Goal: Entertainment & Leisure: Consume media (video, audio)

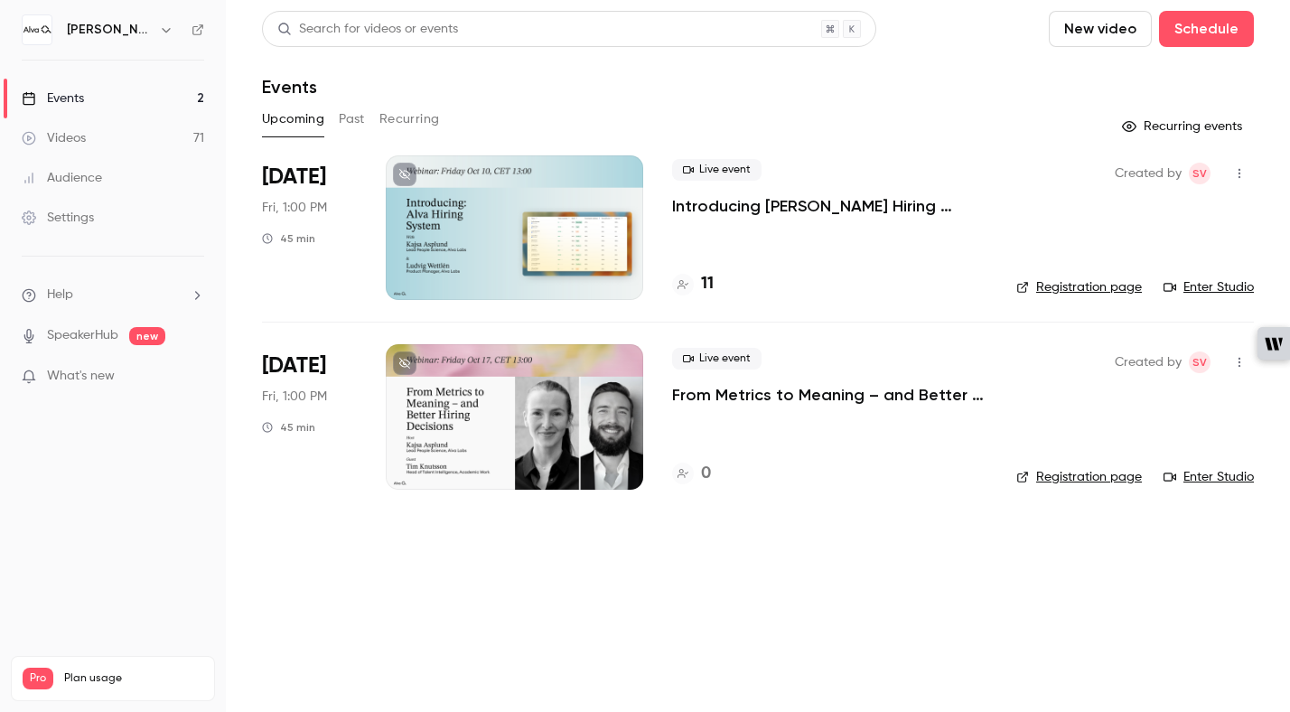
click at [71, 135] on div "Videos" at bounding box center [54, 138] width 64 height 18
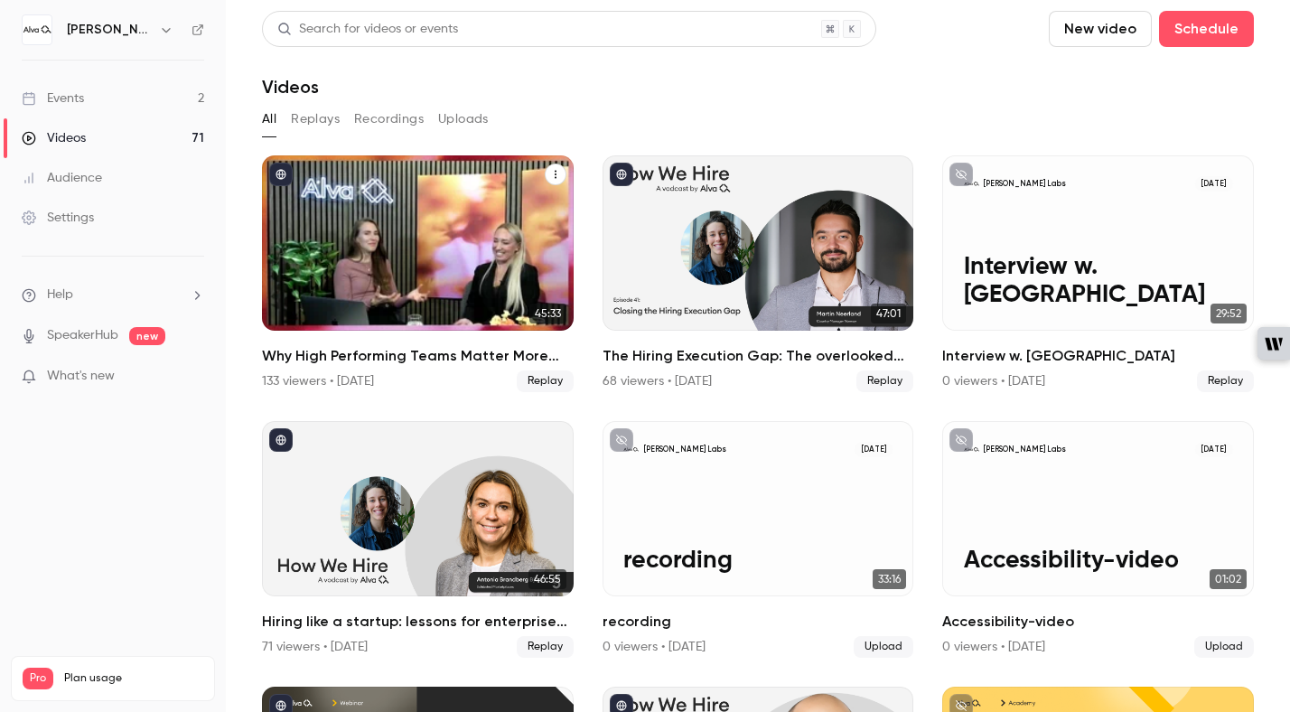
click at [378, 356] on h2 "Why High Performing Teams Matter More than Ever" at bounding box center [418, 356] width 312 height 22
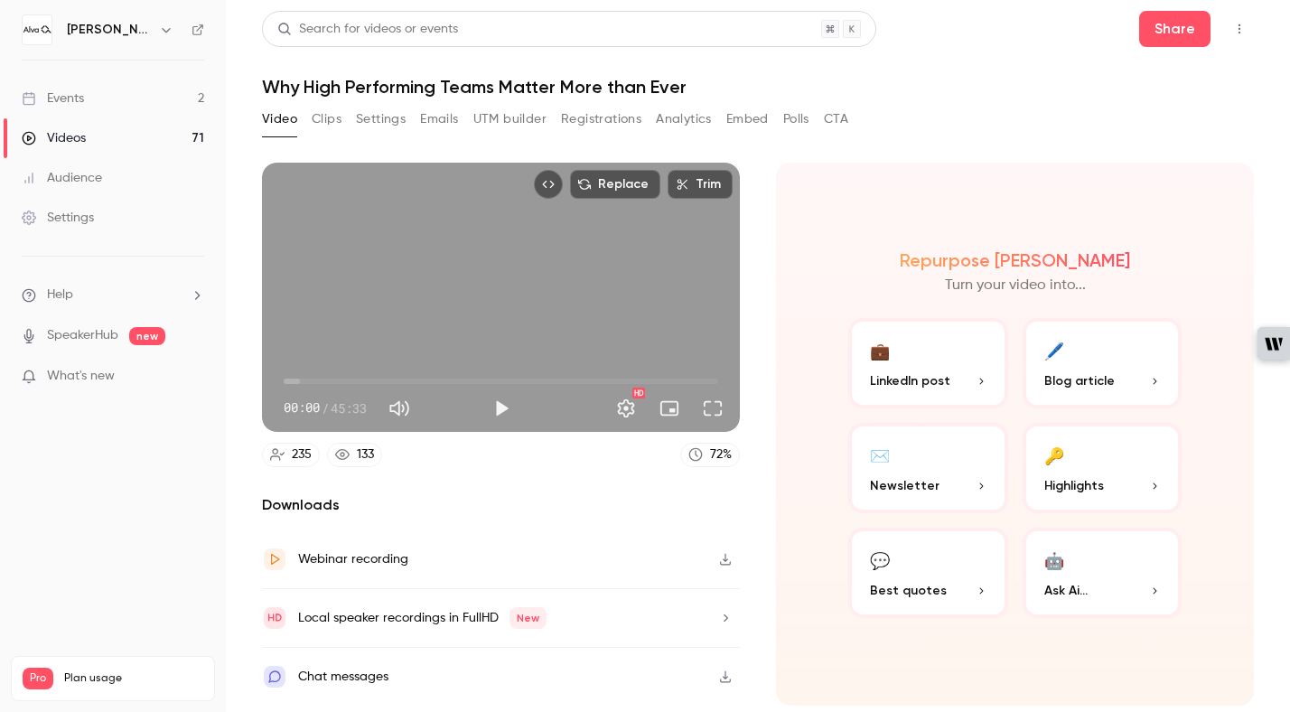
click at [329, 123] on button "Clips" at bounding box center [327, 119] width 30 height 29
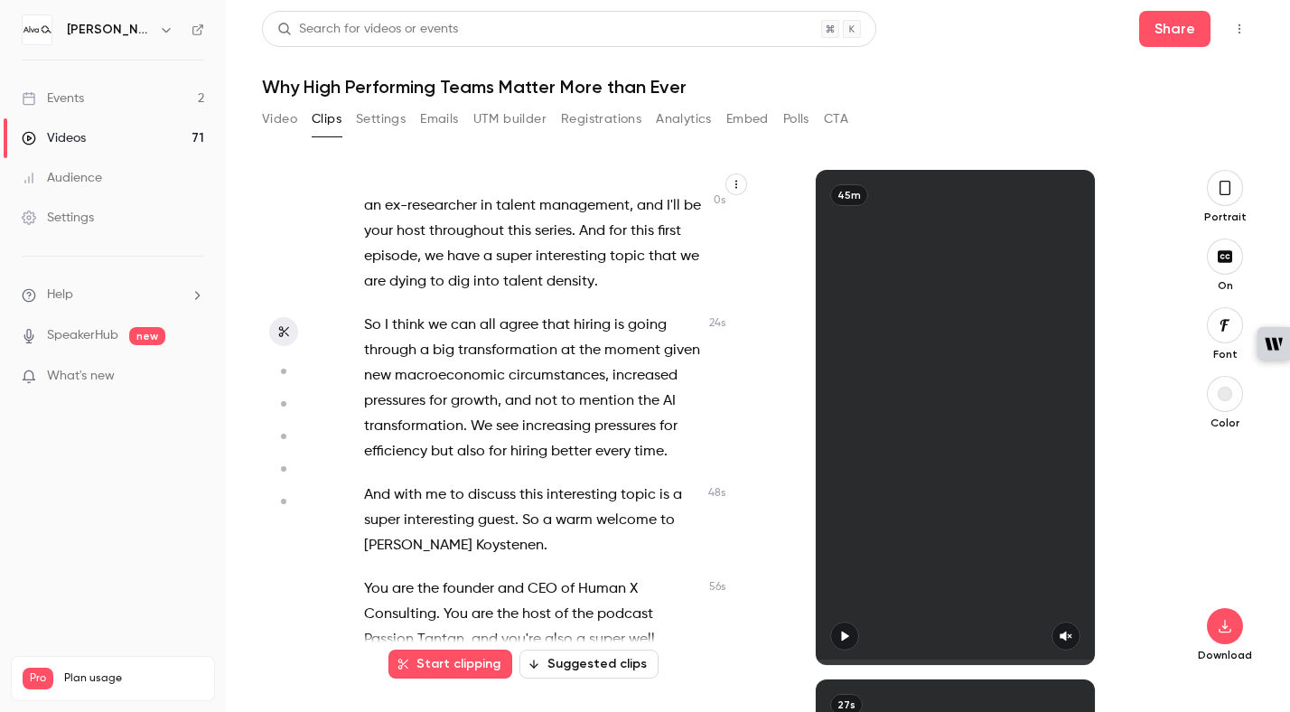
scroll to position [57, 0]
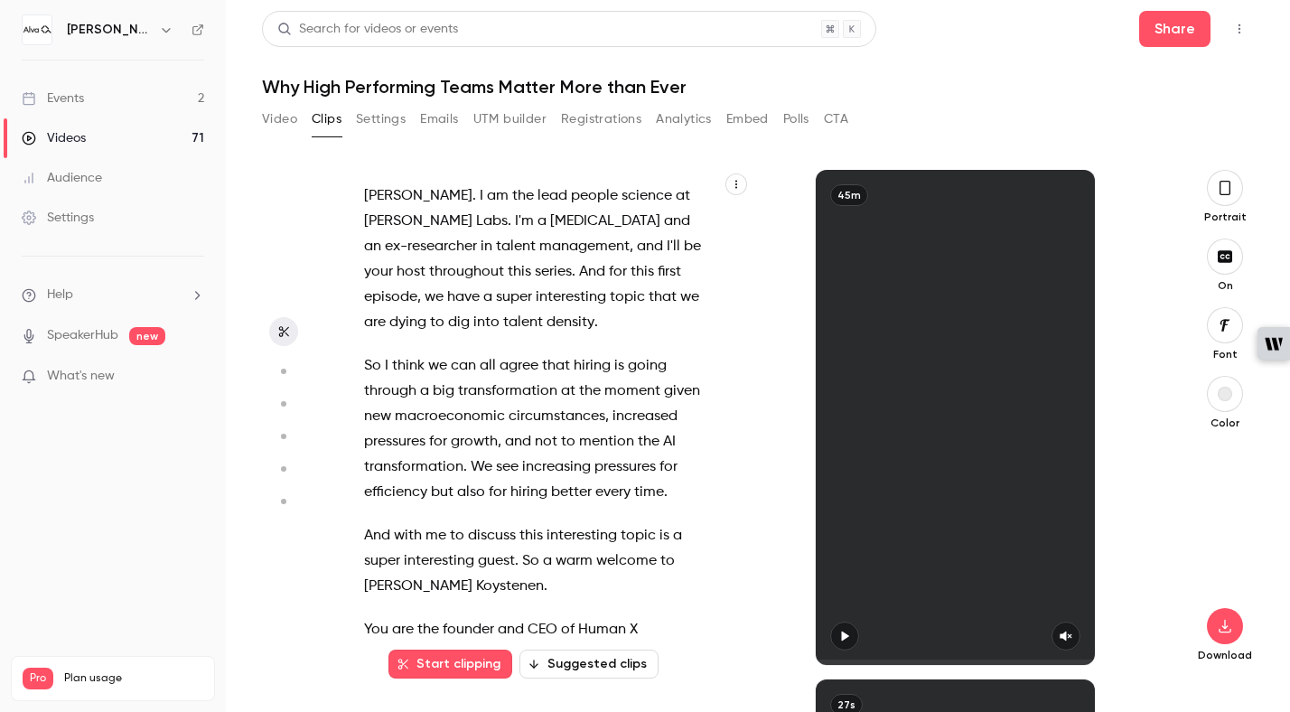
click at [860, 633] on div at bounding box center [955, 636] width 278 height 29
click at [844, 639] on icon "button" at bounding box center [845, 637] width 7 height 10
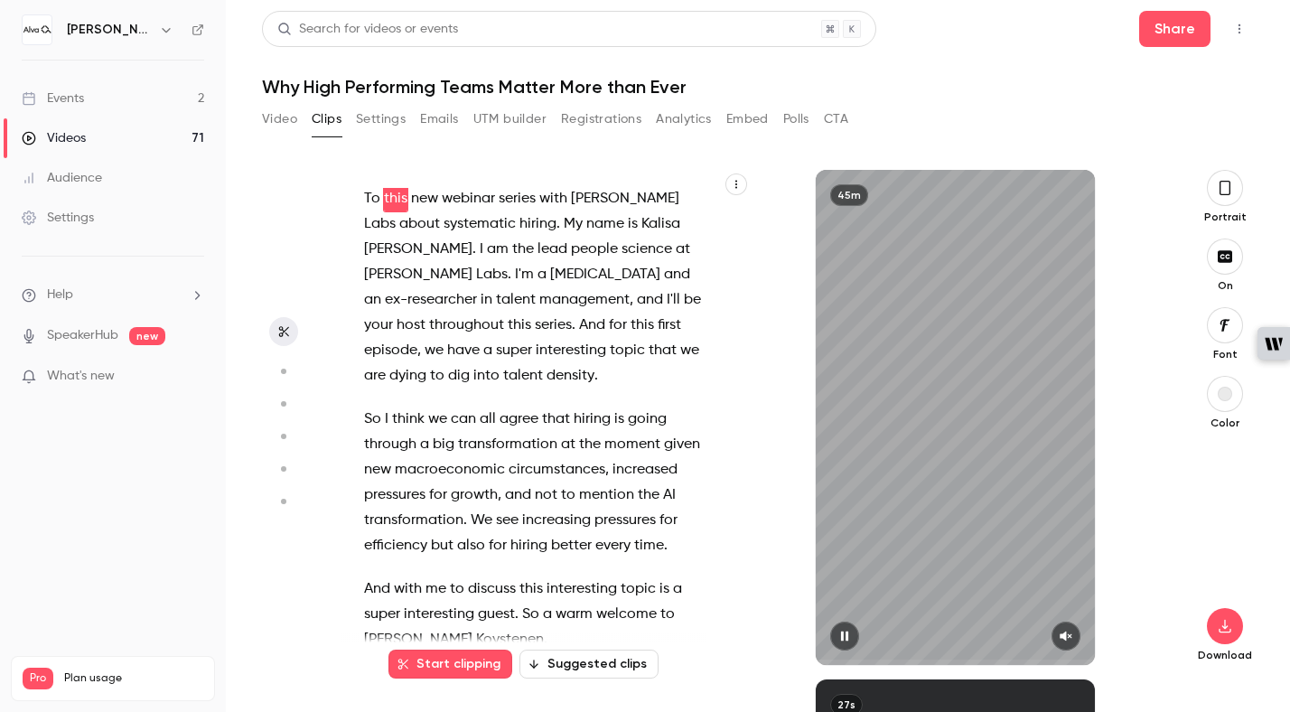
scroll to position [0, 0]
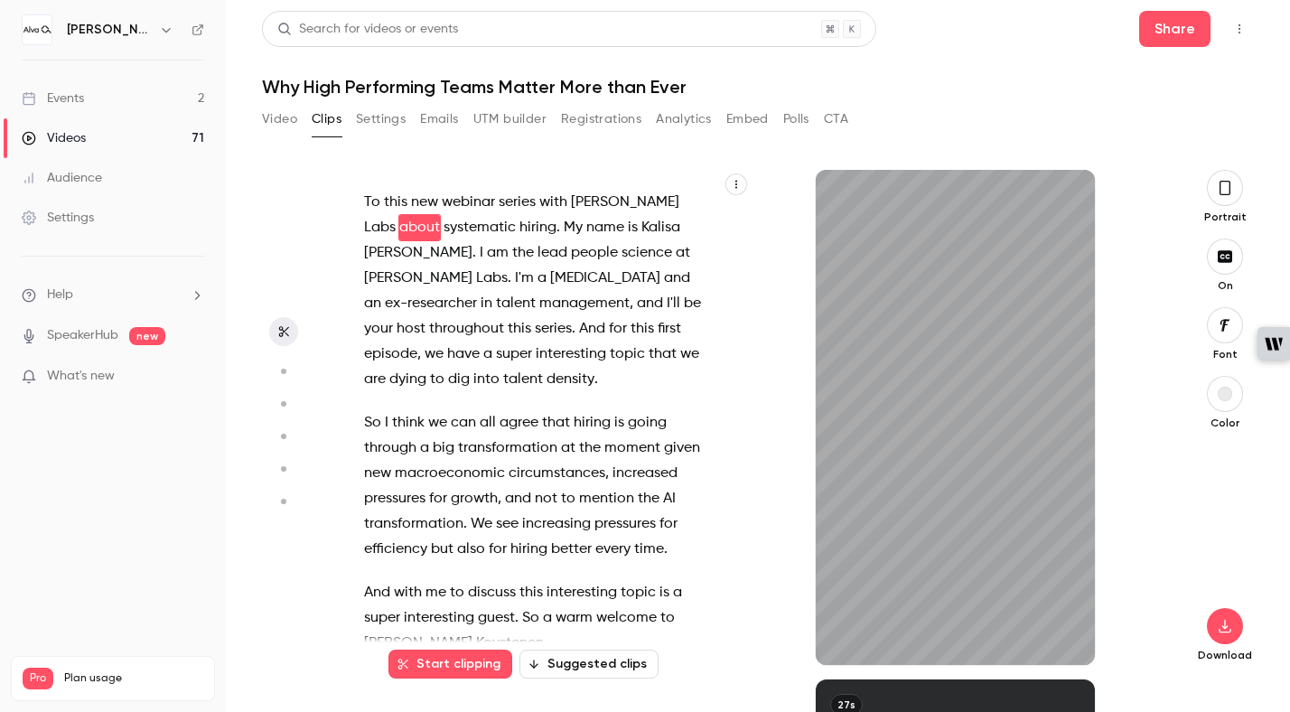
click at [1223, 191] on icon "button" at bounding box center [1225, 188] width 14 height 20
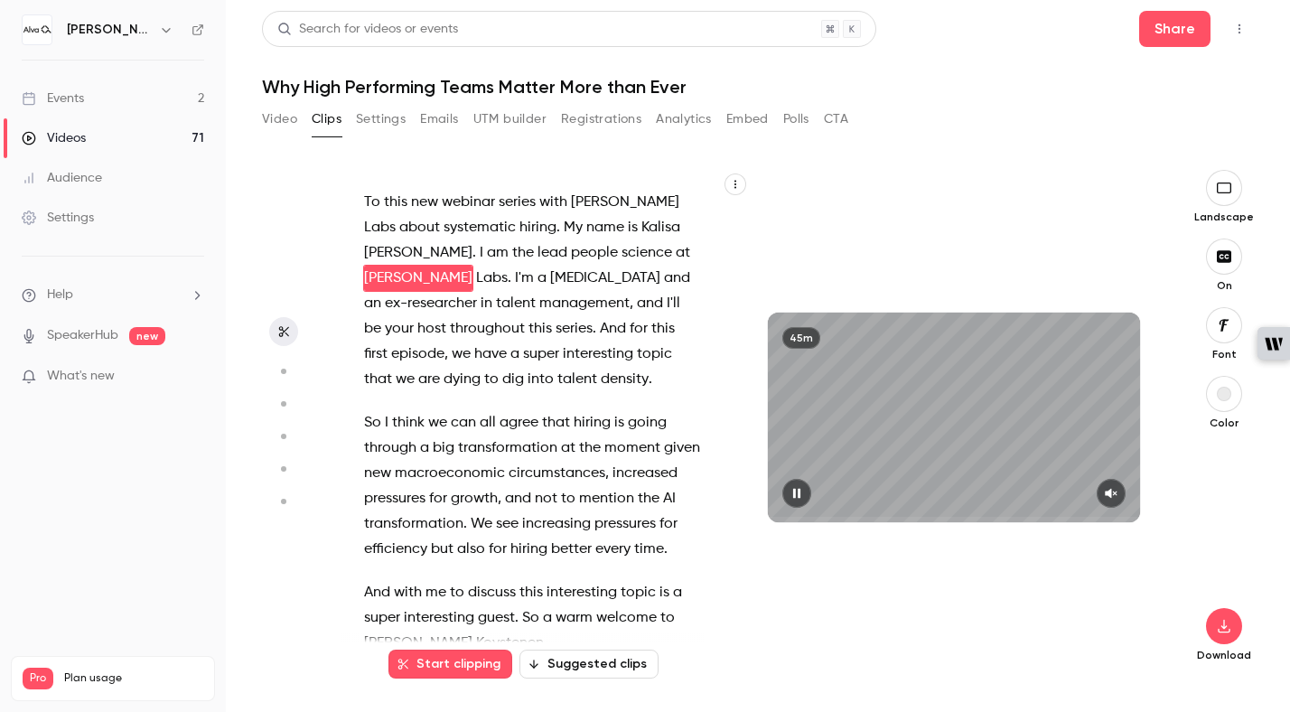
click at [1121, 489] on button "button" at bounding box center [1111, 493] width 29 height 29
click at [598, 666] on button "Suggested clips" at bounding box center [589, 664] width 139 height 29
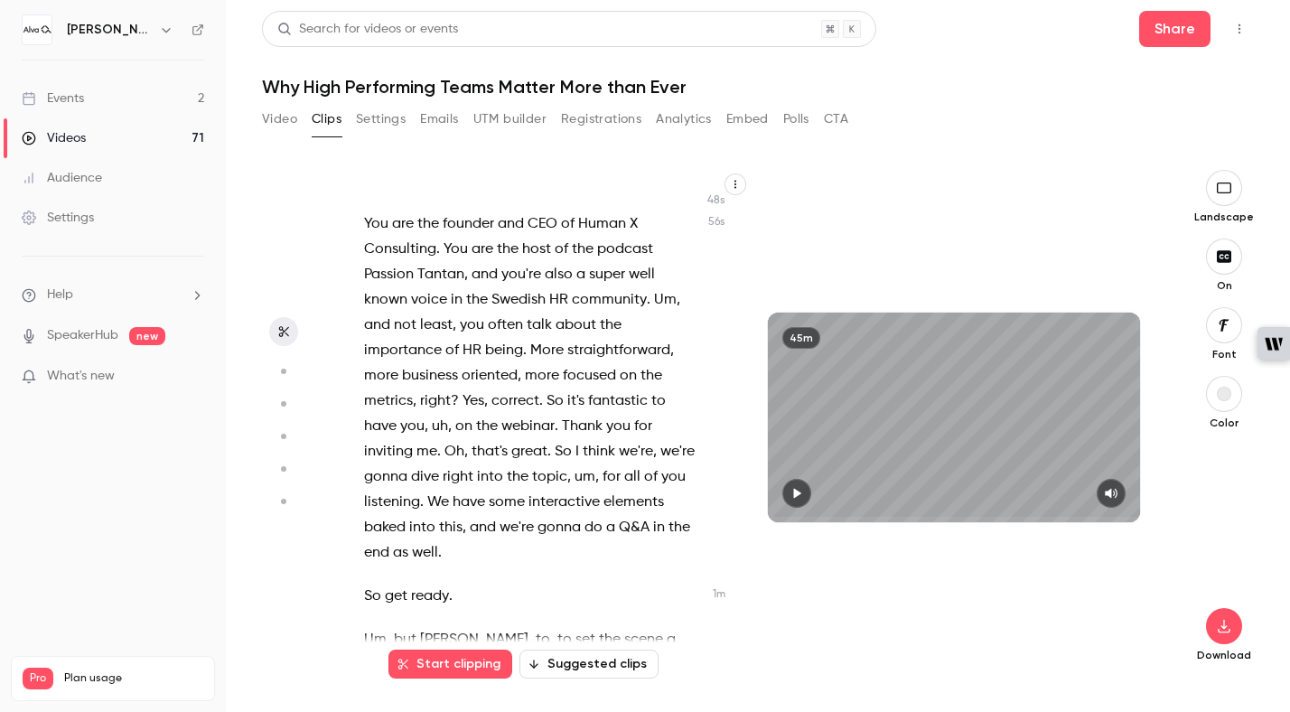
scroll to position [507, 0]
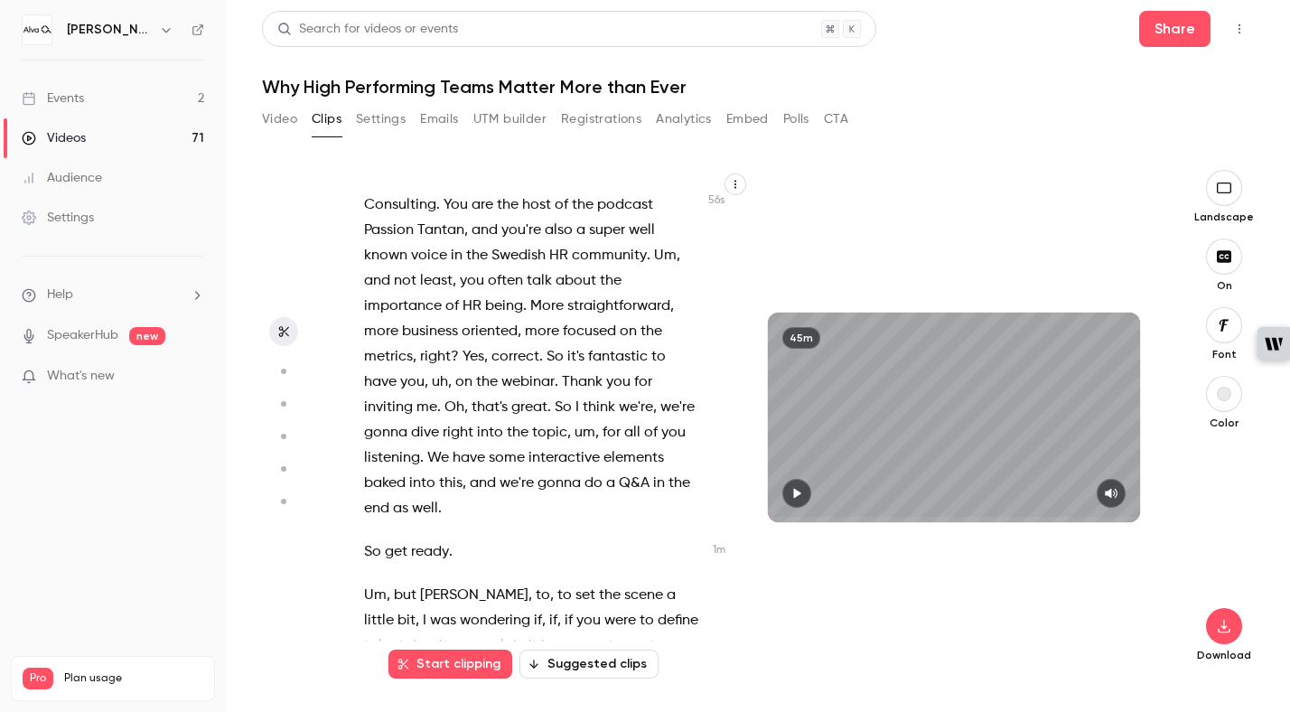
click at [591, 659] on button "Suggested clips" at bounding box center [589, 664] width 139 height 29
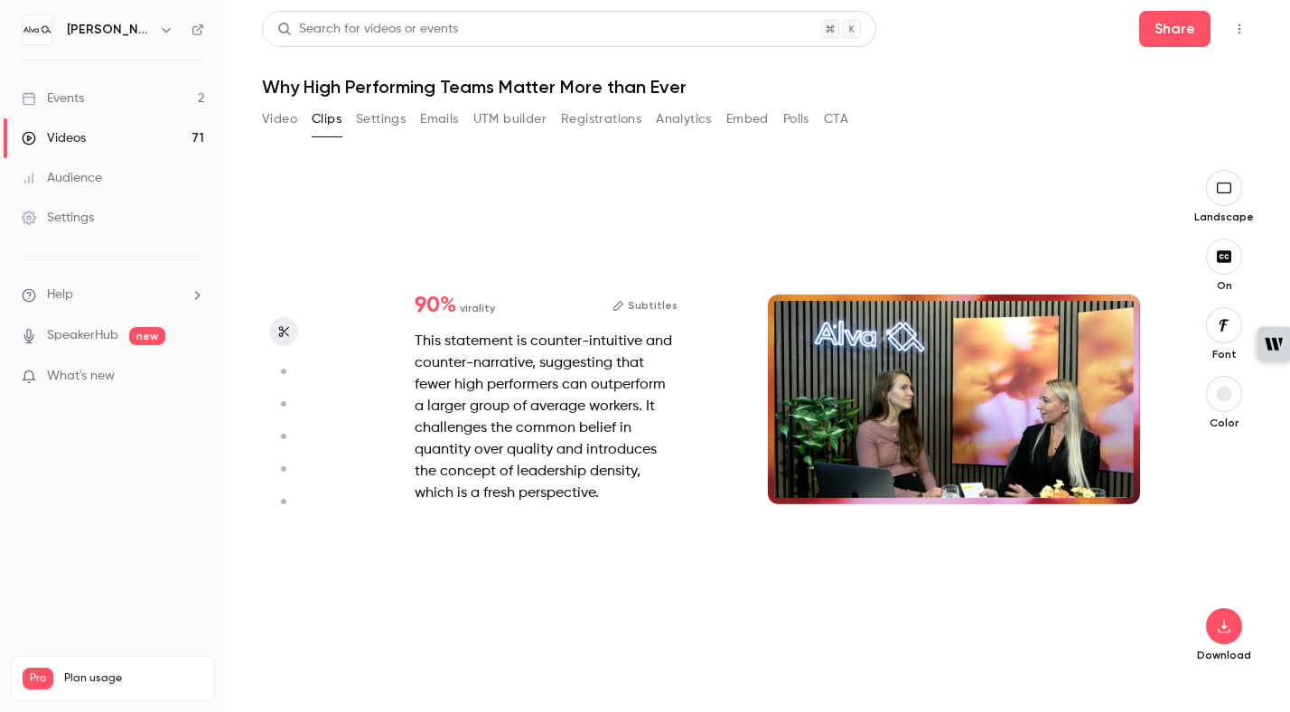
type input "****"
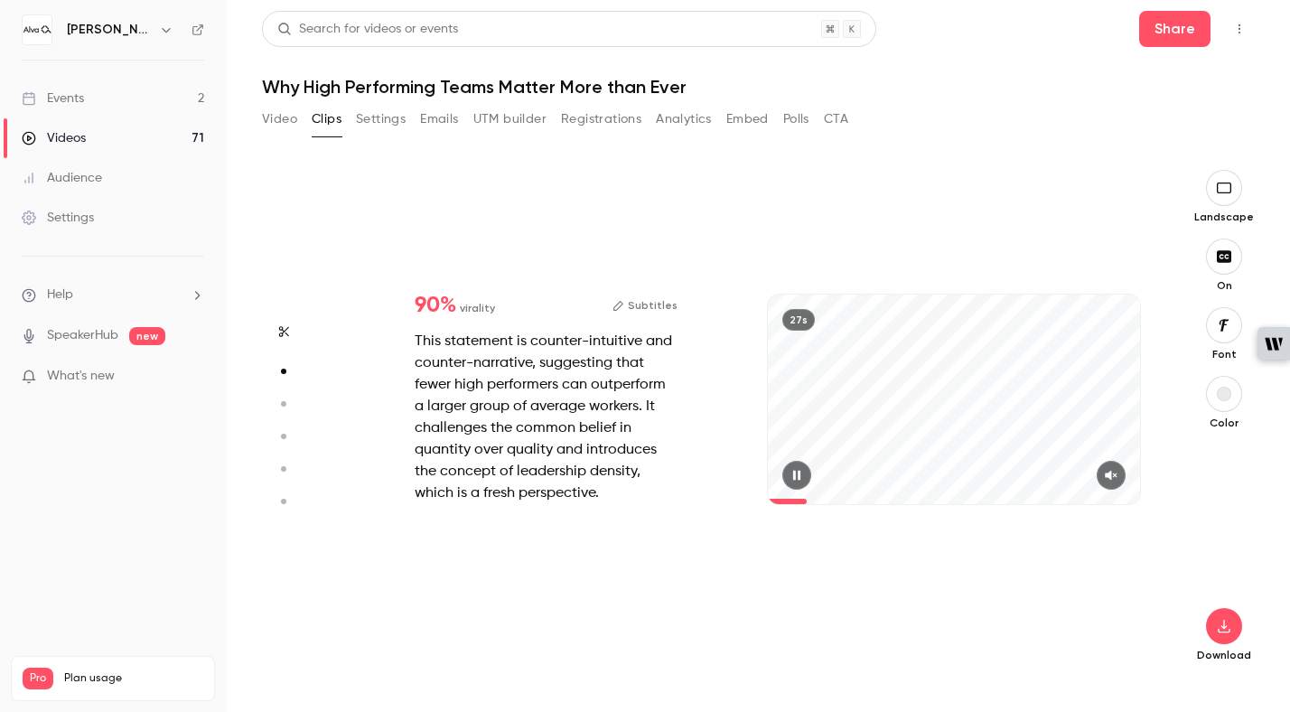
click at [1119, 474] on icon "button" at bounding box center [1111, 475] width 14 height 13
drag, startPoint x: 820, startPoint y: 501, endPoint x: 687, endPoint y: 501, distance: 132.8
click at [687, 501] on div "90 % virality Subtitles This statement is counter-intuitive and counter-narrati…" at bounding box center [750, 417] width 817 height 495
click at [802, 481] on icon "button" at bounding box center [797, 475] width 14 height 13
click at [801, 481] on icon "button" at bounding box center [797, 475] width 14 height 13
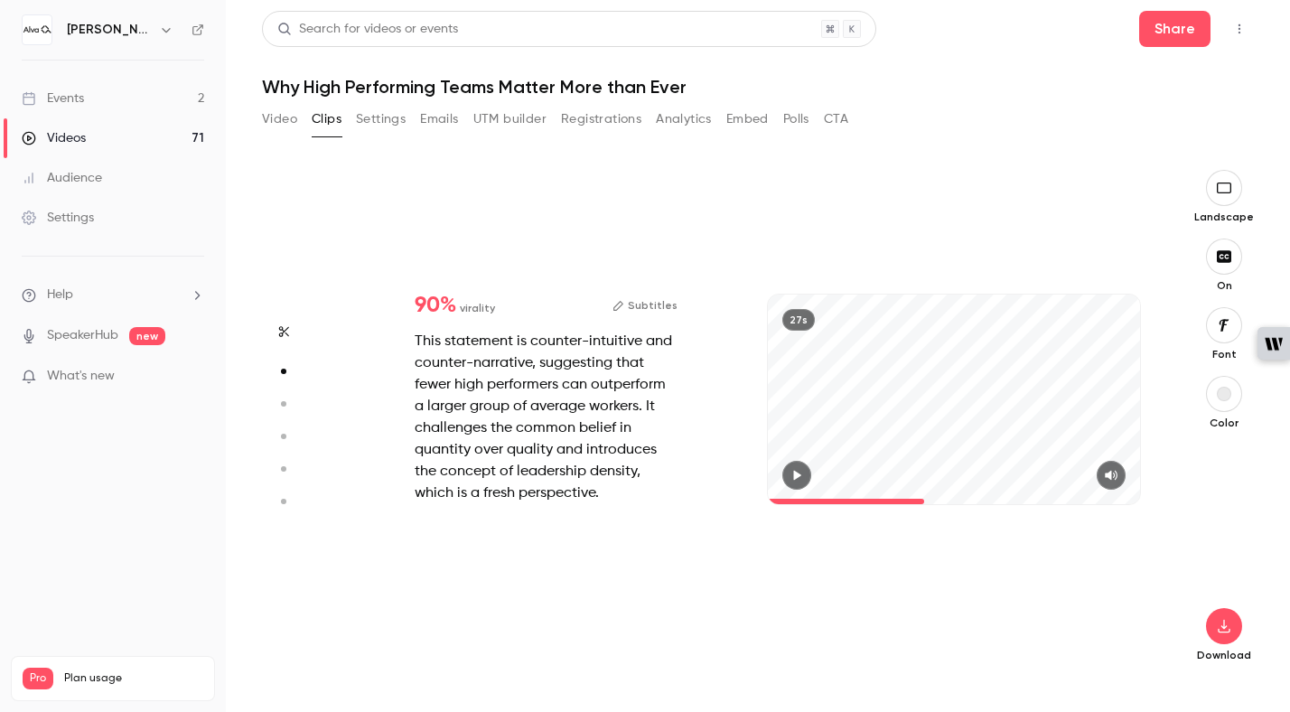
type input "****"
type input "*"
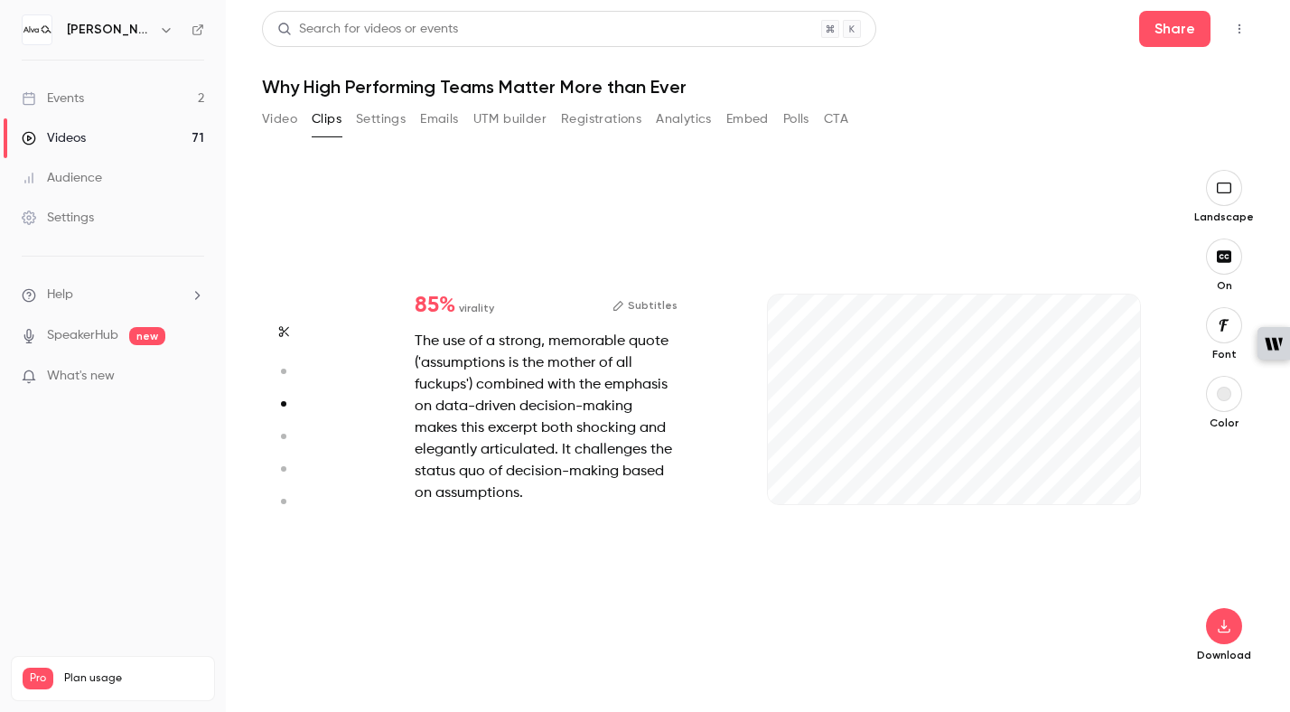
scroll to position [1019, 0]
click at [1111, 474] on icon "button" at bounding box center [1111, 476] width 12 height 10
click at [1109, 477] on icon "button" at bounding box center [1111, 476] width 13 height 10
click at [1118, 475] on icon "button" at bounding box center [1111, 475] width 14 height 13
click at [794, 479] on icon "button" at bounding box center [797, 476] width 7 height 10
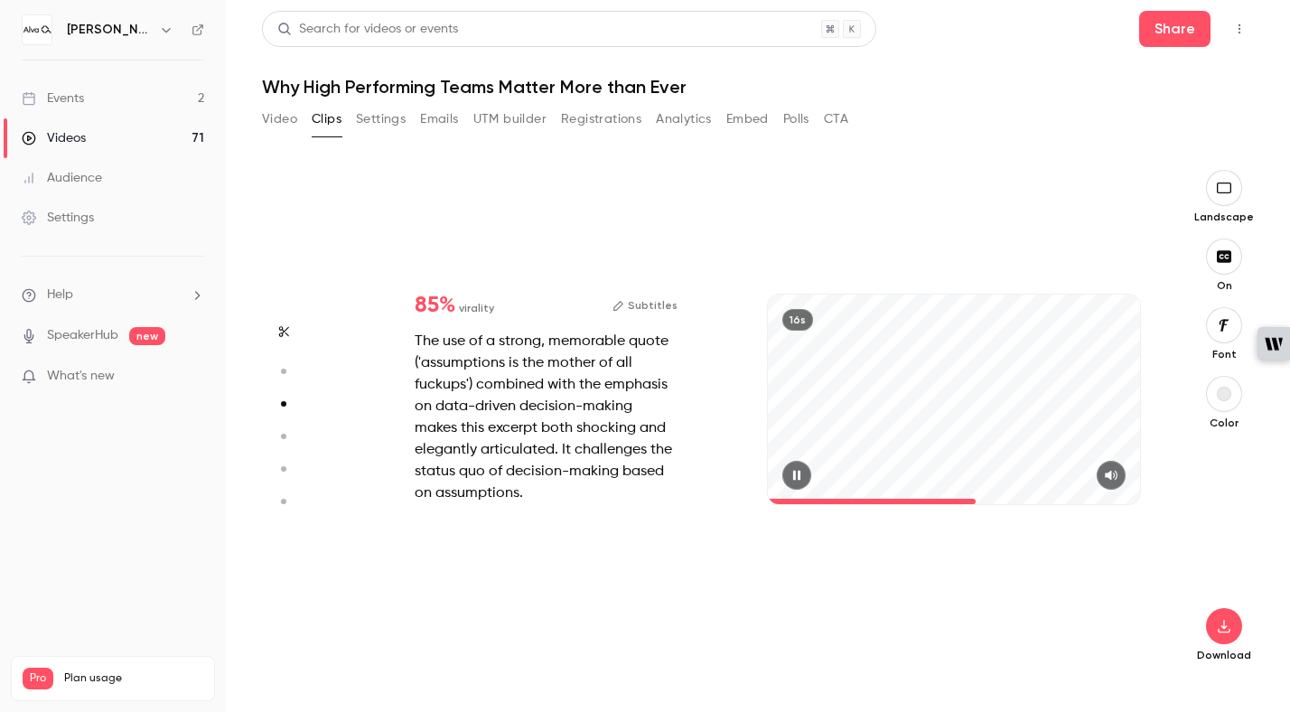
click at [794, 478] on icon "button" at bounding box center [796, 476] width 7 height 10
click at [519, 338] on div "The use of a strong, memorable quote ('assumptions is the mother of all fuckups…" at bounding box center [546, 417] width 263 height 173
click at [869, 461] on div at bounding box center [954, 475] width 372 height 29
type input "***"
type input "****"
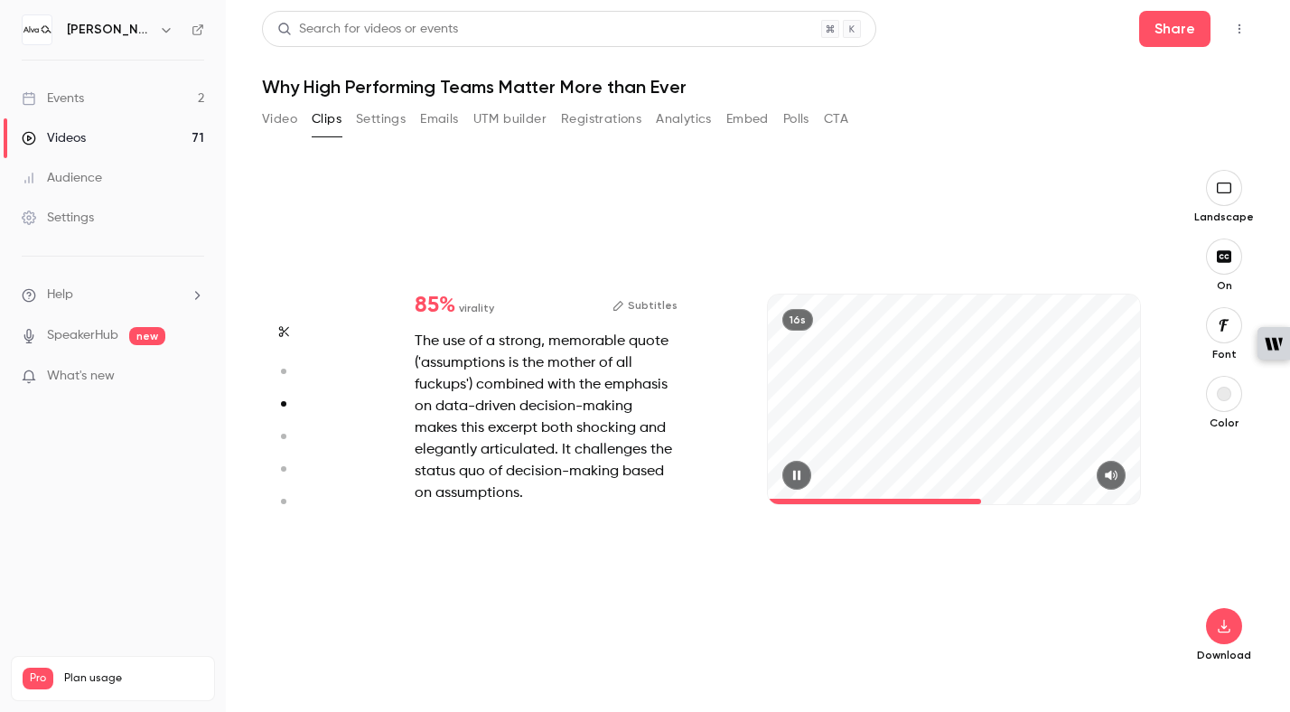
type input "*"
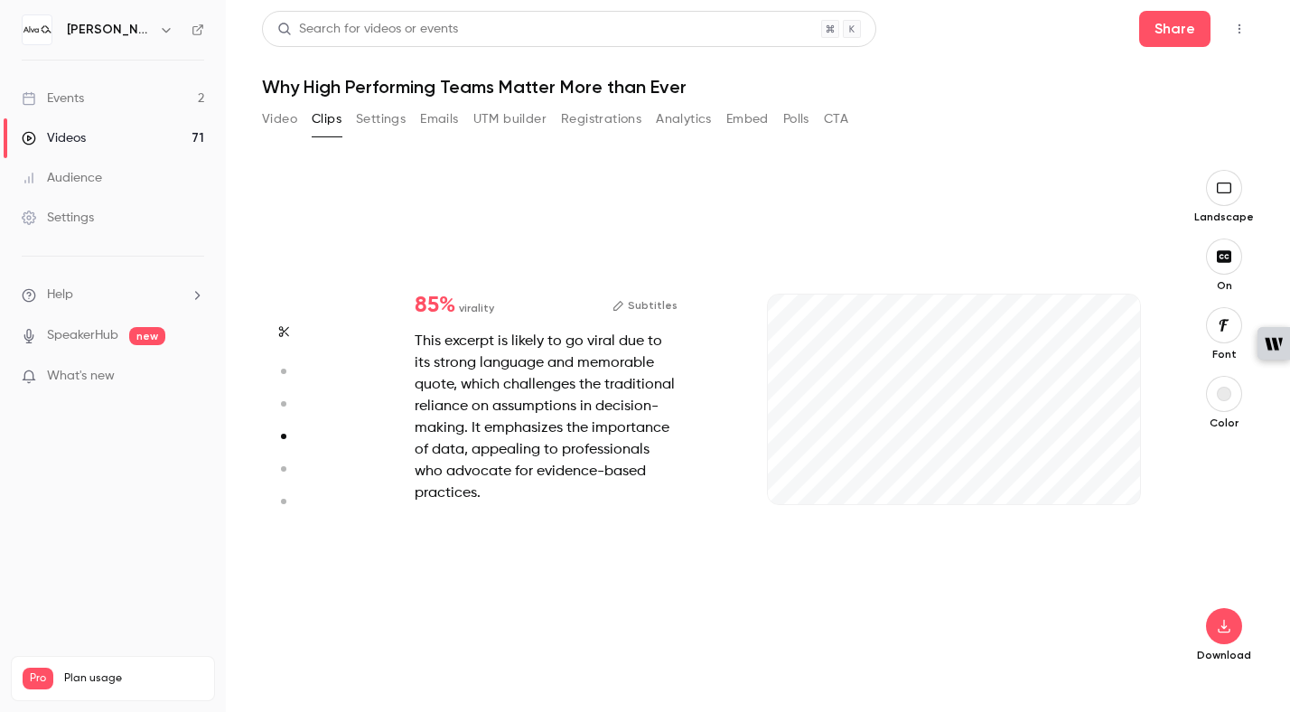
scroll to position [1529, 0]
click at [1102, 480] on button "button" at bounding box center [1111, 475] width 29 height 29
drag, startPoint x: 822, startPoint y: 498, endPoint x: 692, endPoint y: 499, distance: 130.1
click at [693, 499] on div "85 % virality Subtitles This excerpt is likely to go viral due to its strong la…" at bounding box center [750, 417] width 817 height 495
type input "****"
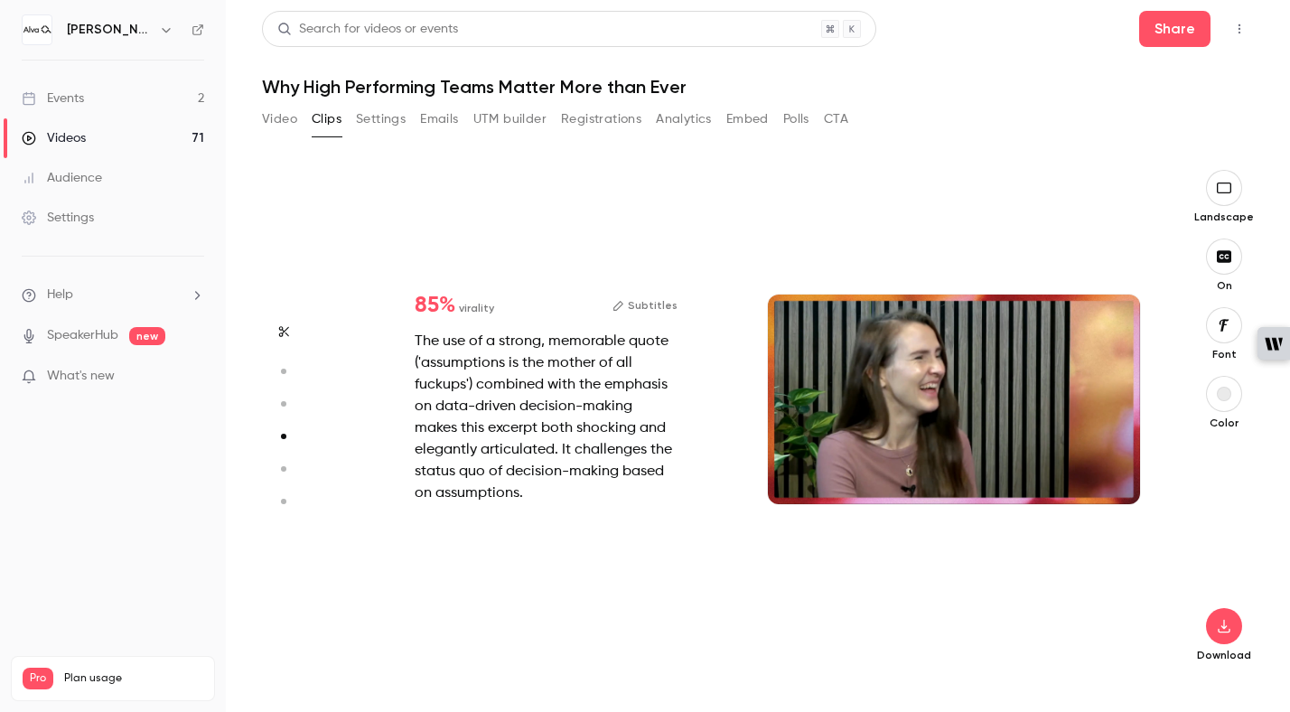
type input "****"
type input "*"
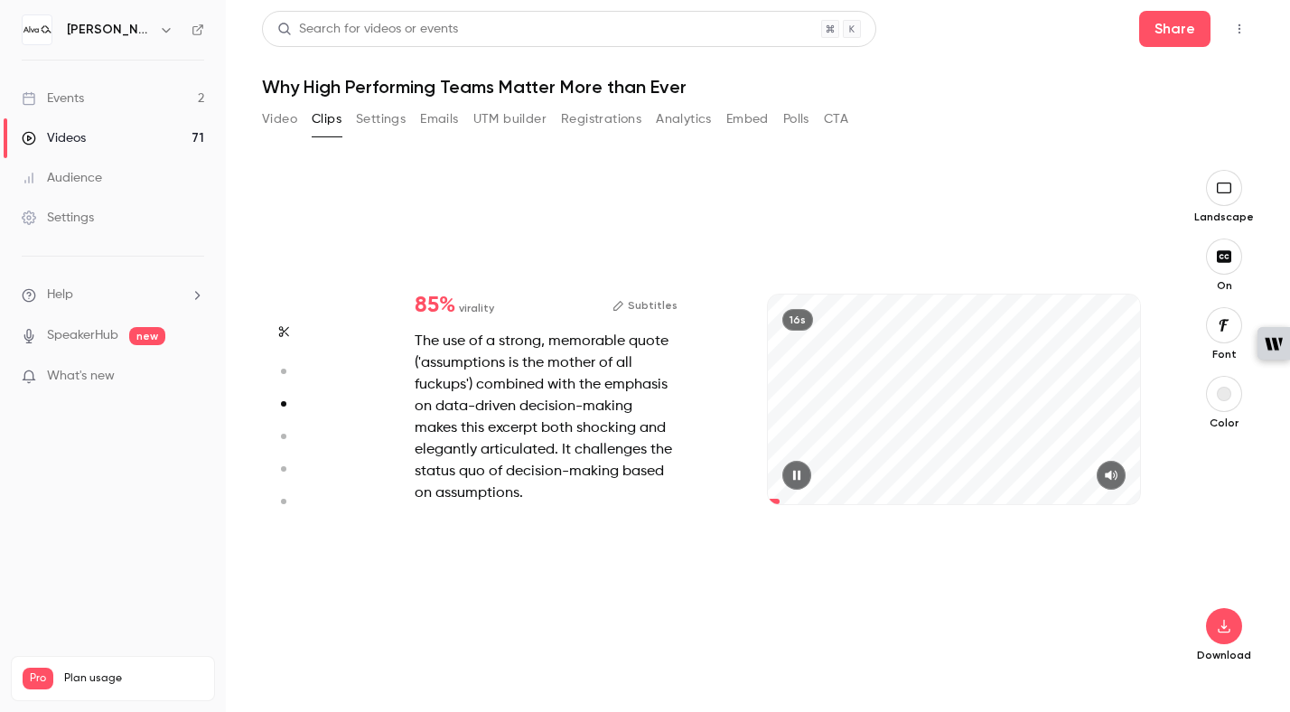
type input "***"
type input "****"
type input "*"
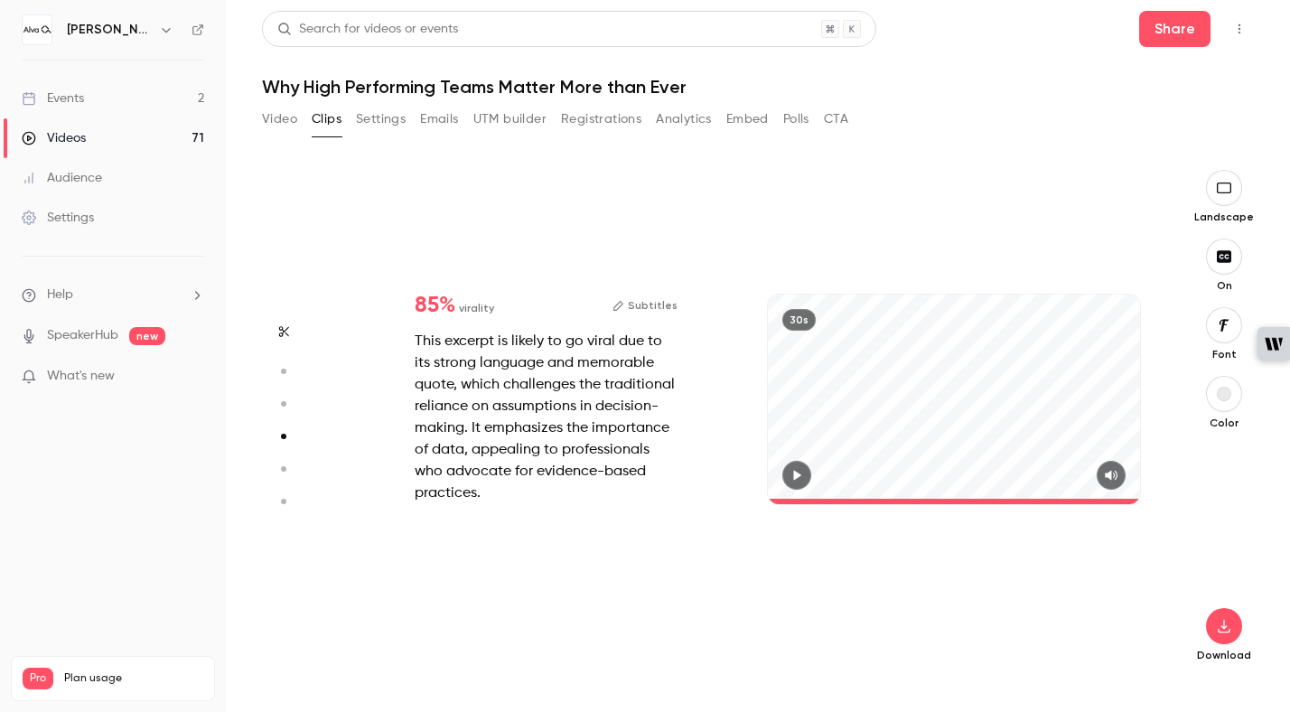
type input "****"
click at [651, 297] on button "Subtitles" at bounding box center [645, 306] width 65 height 22
type input "****"
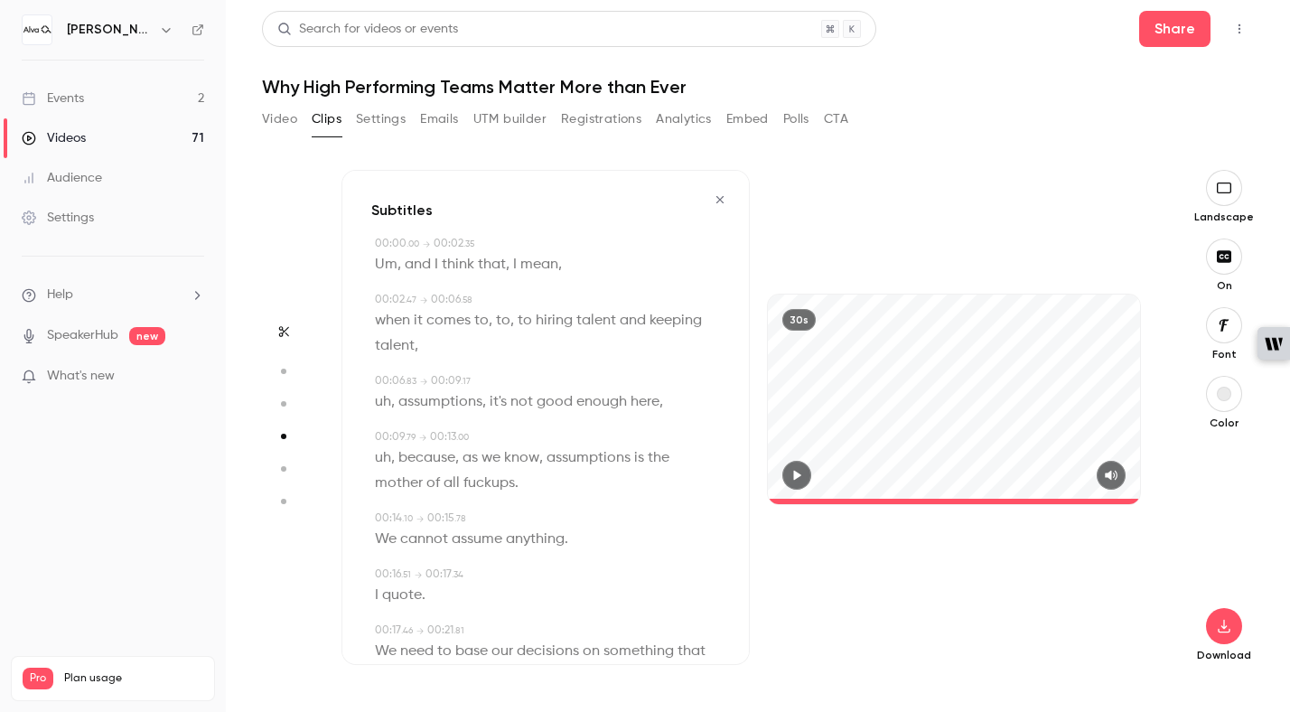
type input "****"
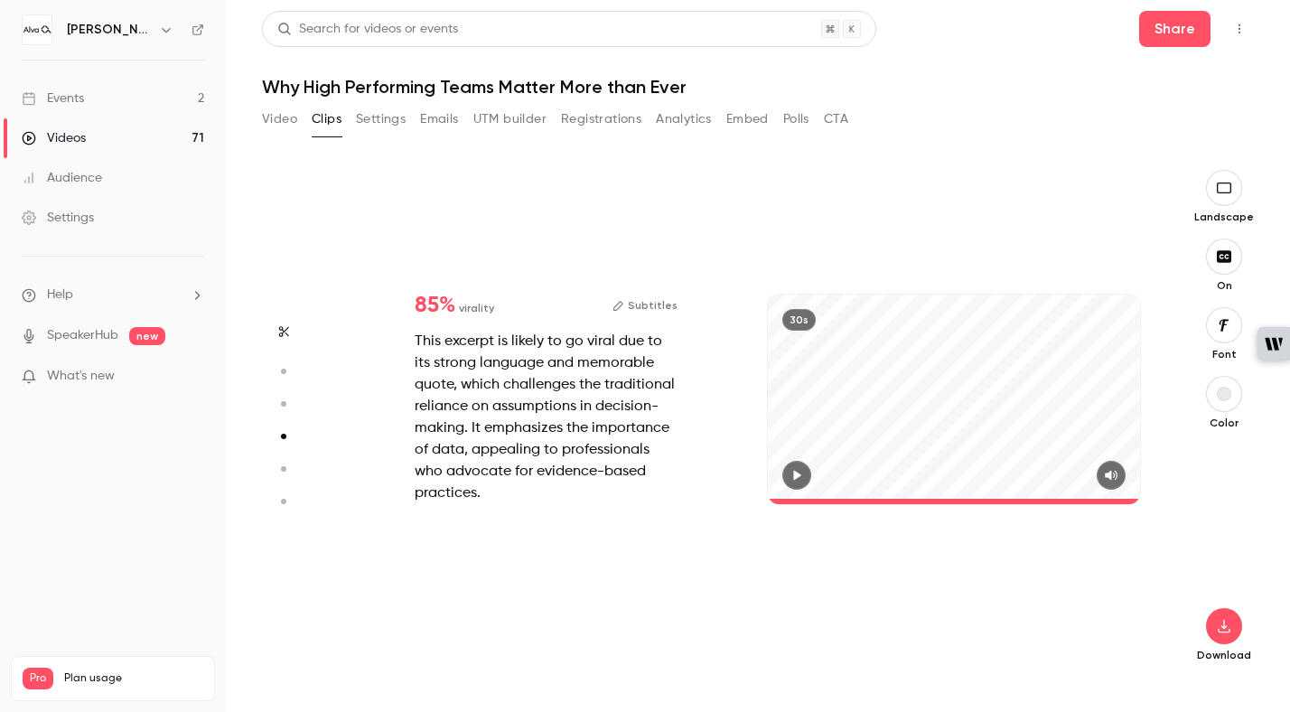
click at [654, 309] on button "Subtitles" at bounding box center [645, 306] width 65 height 22
type input "****"
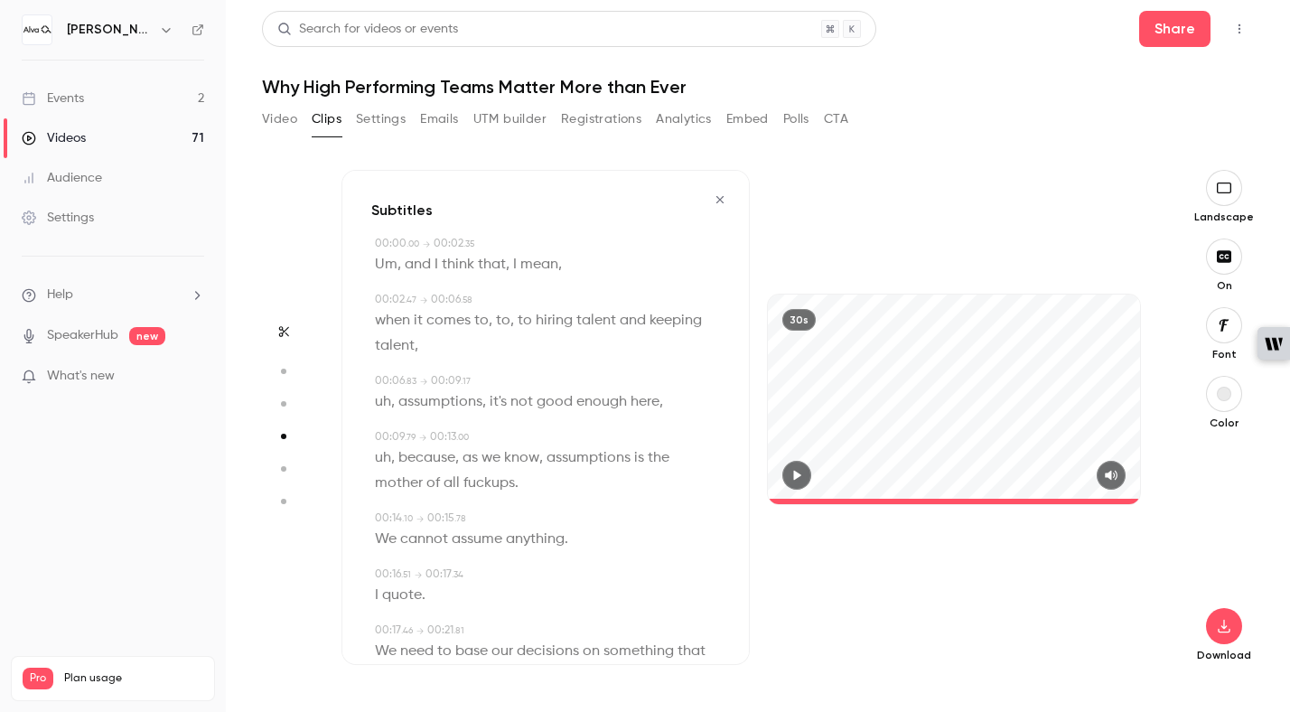
click at [284, 332] on icon "button" at bounding box center [284, 331] width 10 height 11
type input "****"
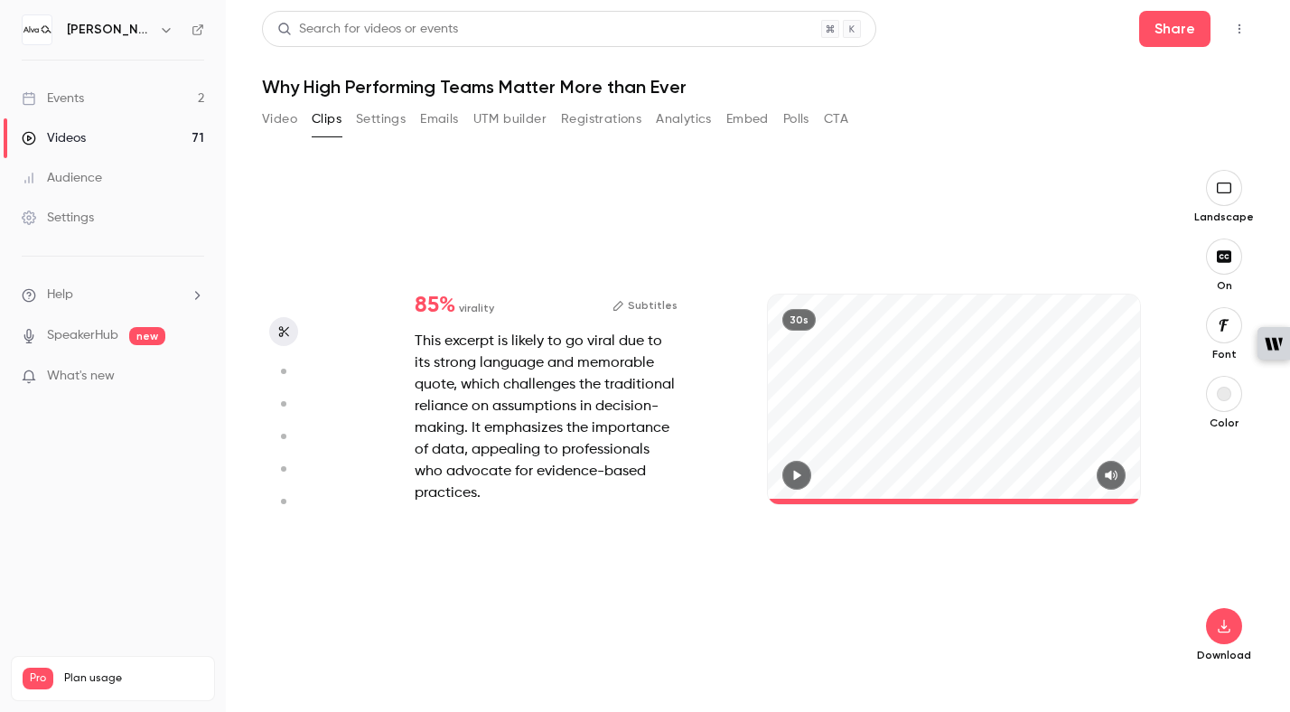
type input "****"
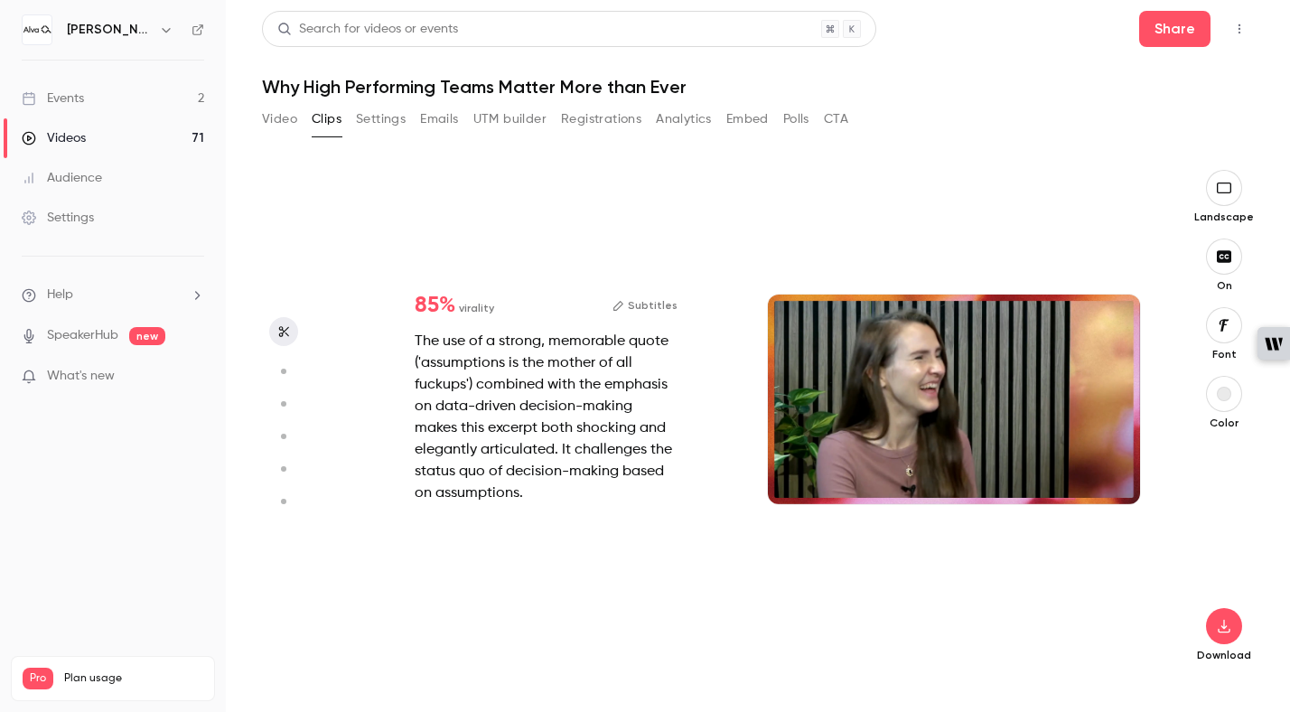
type input "****"
type input "*"
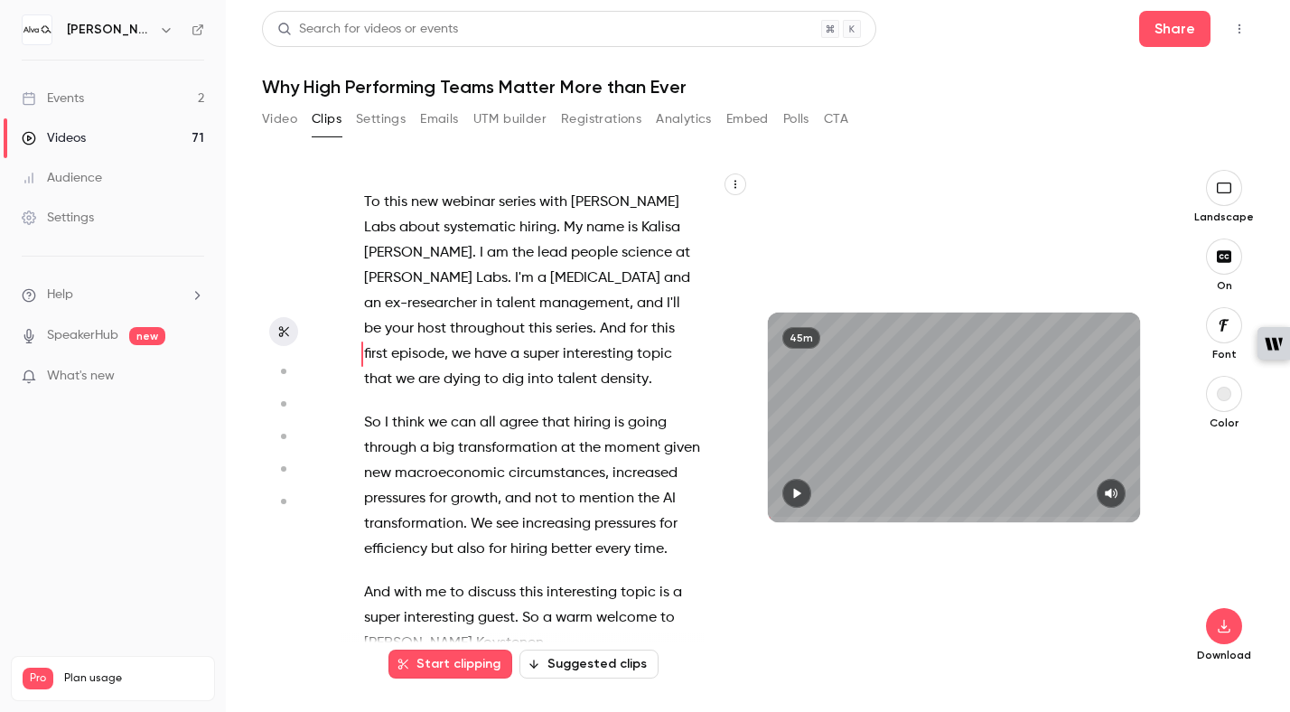
scroll to position [0, 0]
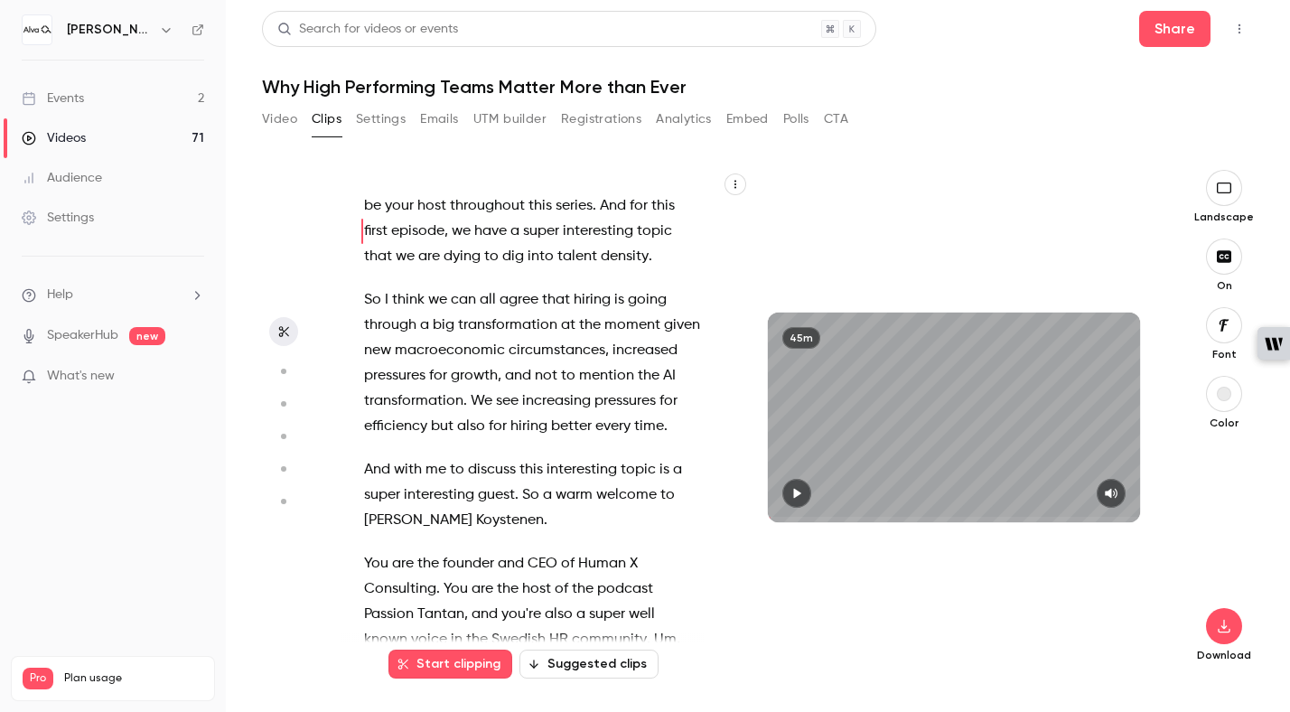
click at [440, 389] on span "transformation" at bounding box center [413, 401] width 99 height 25
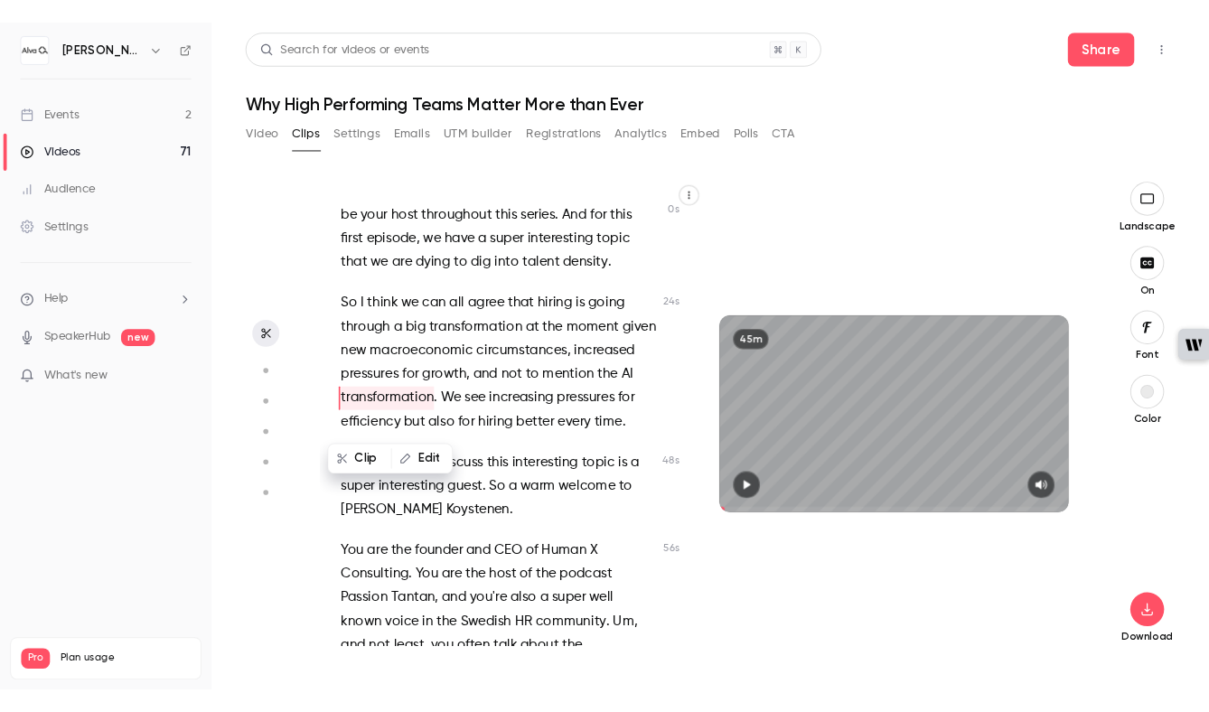
scroll to position [98, 0]
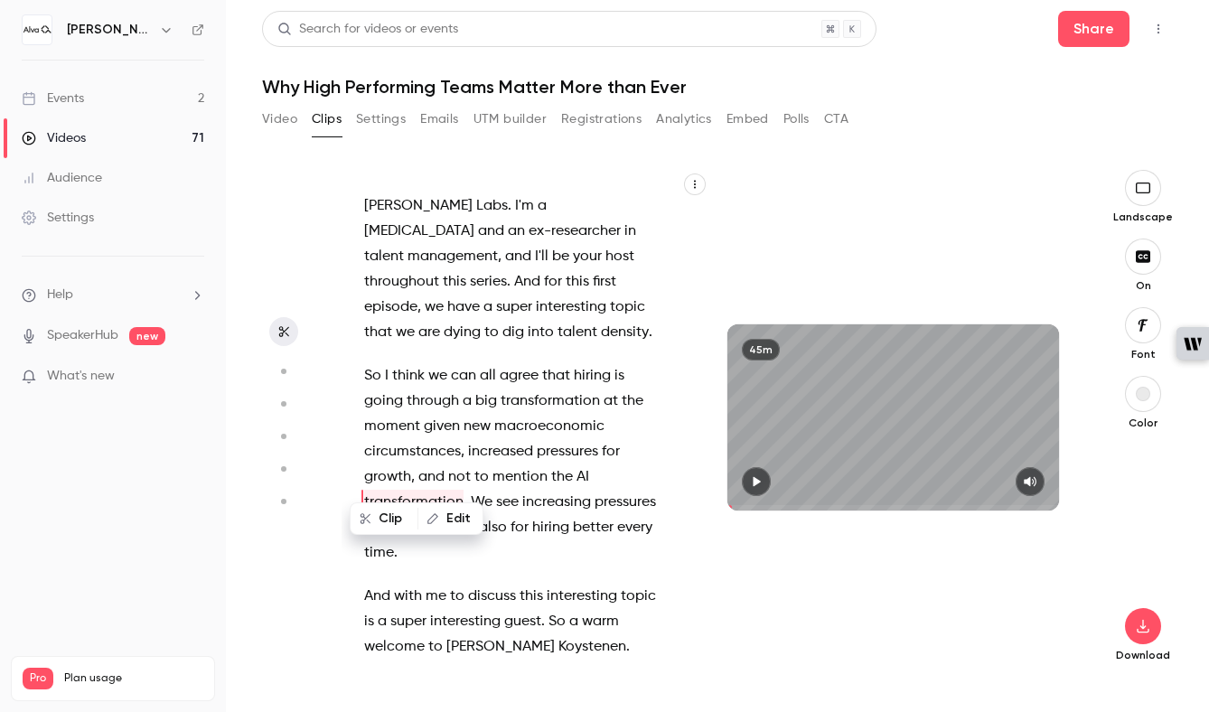
click at [405, 295] on span "episode" at bounding box center [390, 307] width 53 height 25
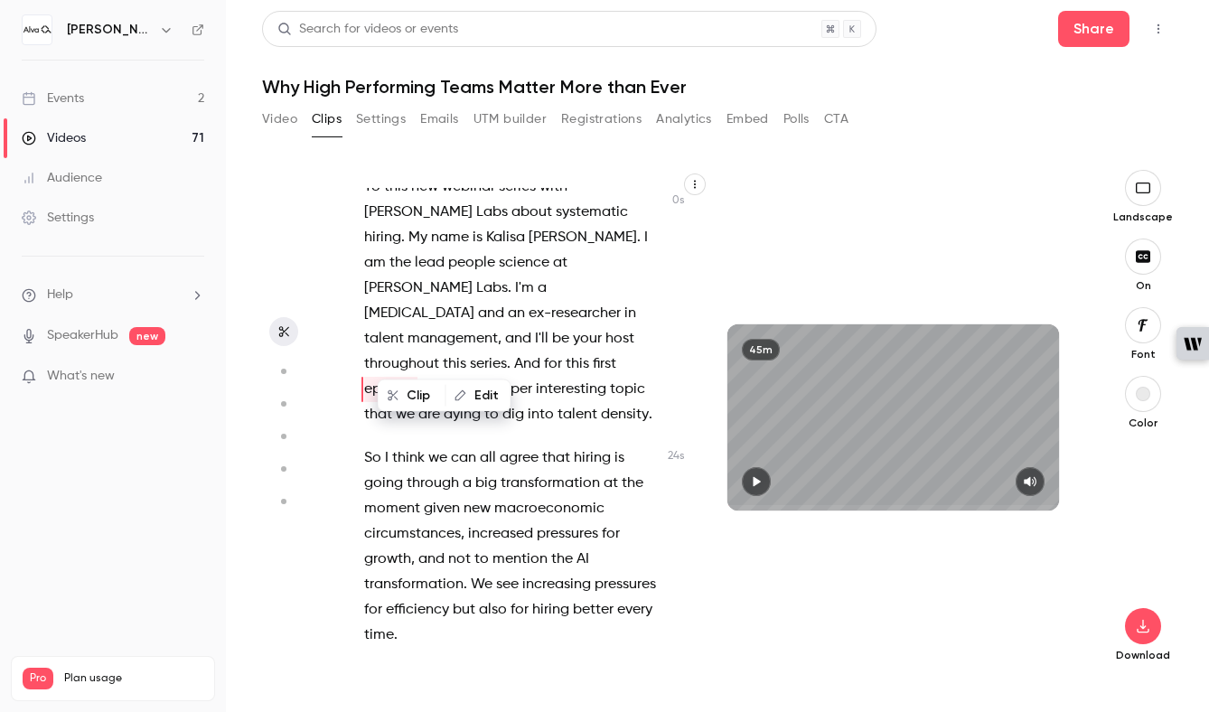
scroll to position [0, 0]
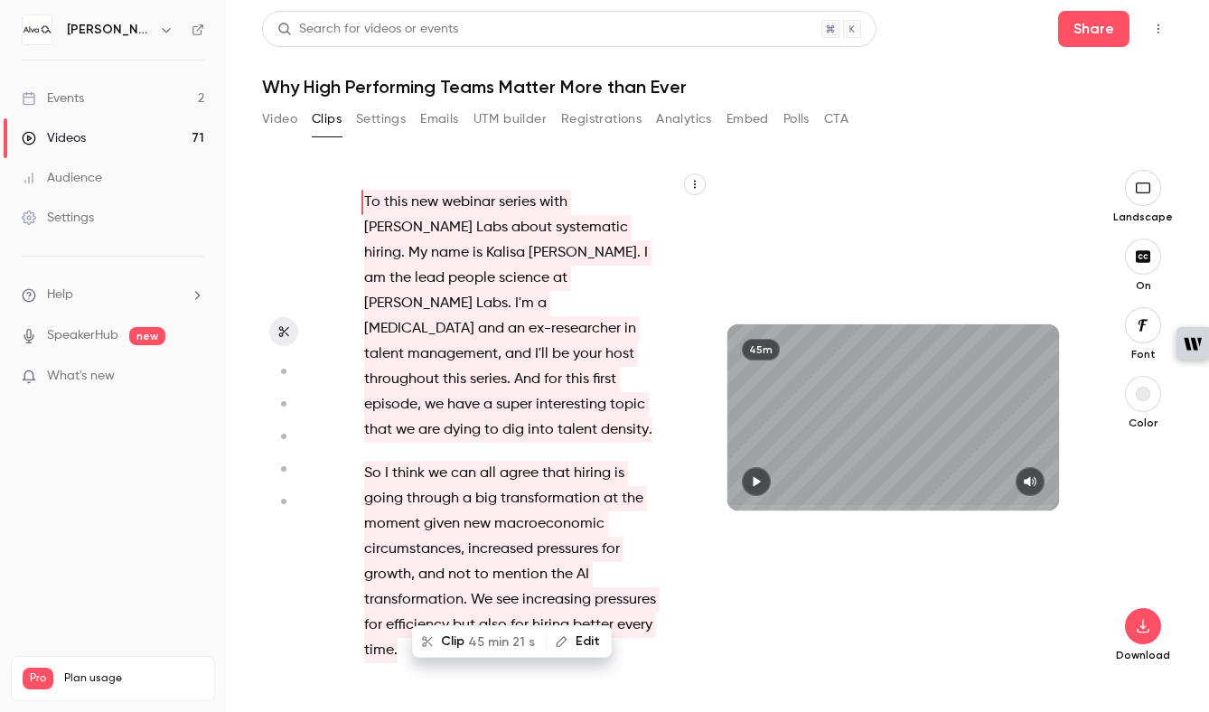
click at [529, 257] on span "[PERSON_NAME]" at bounding box center [583, 252] width 108 height 25
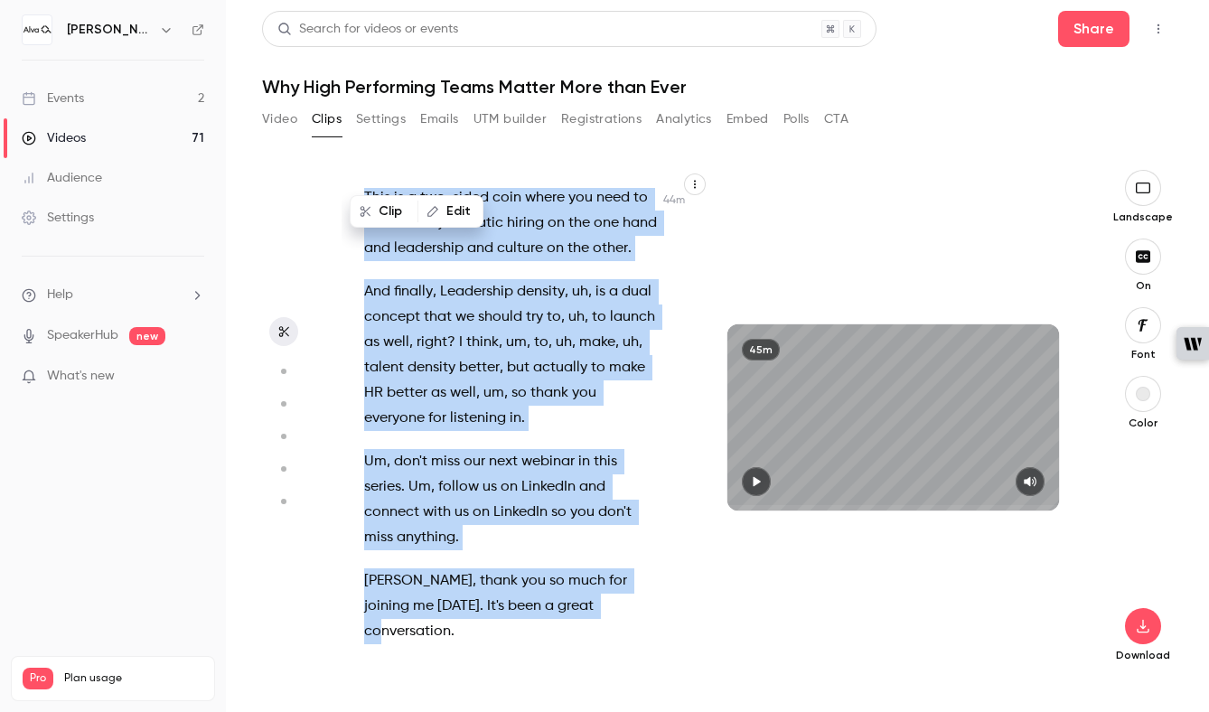
scroll to position [29583, 0]
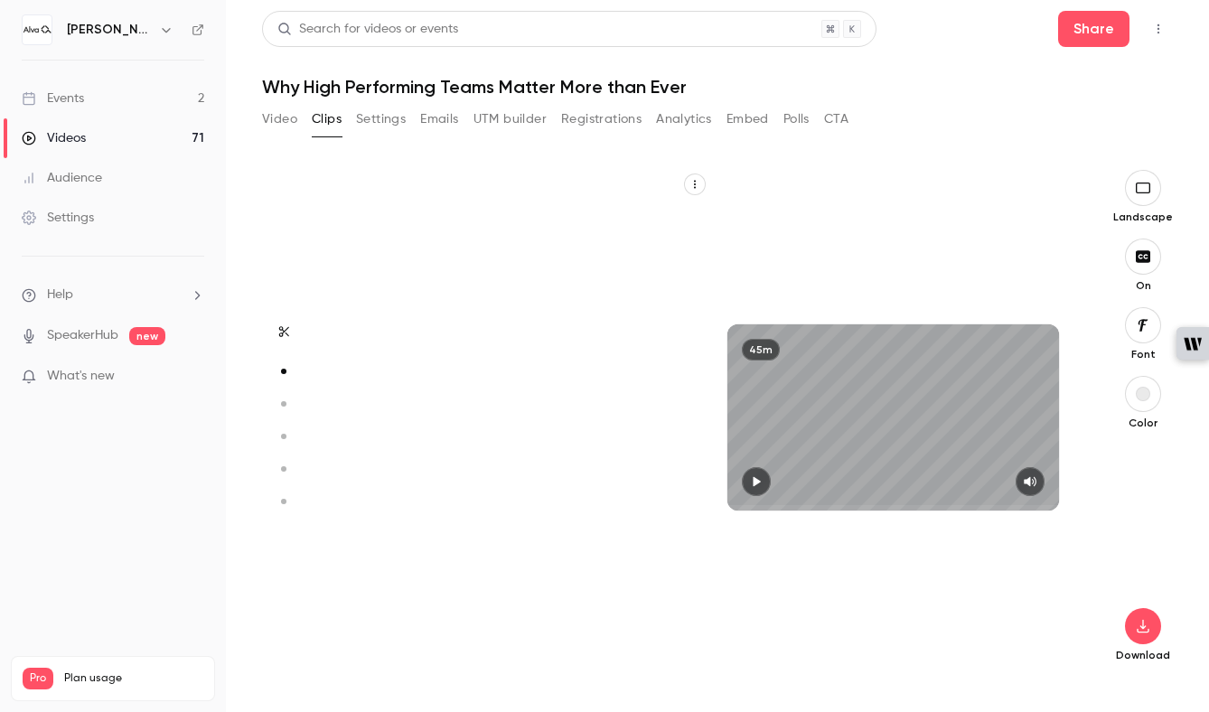
type input "*"
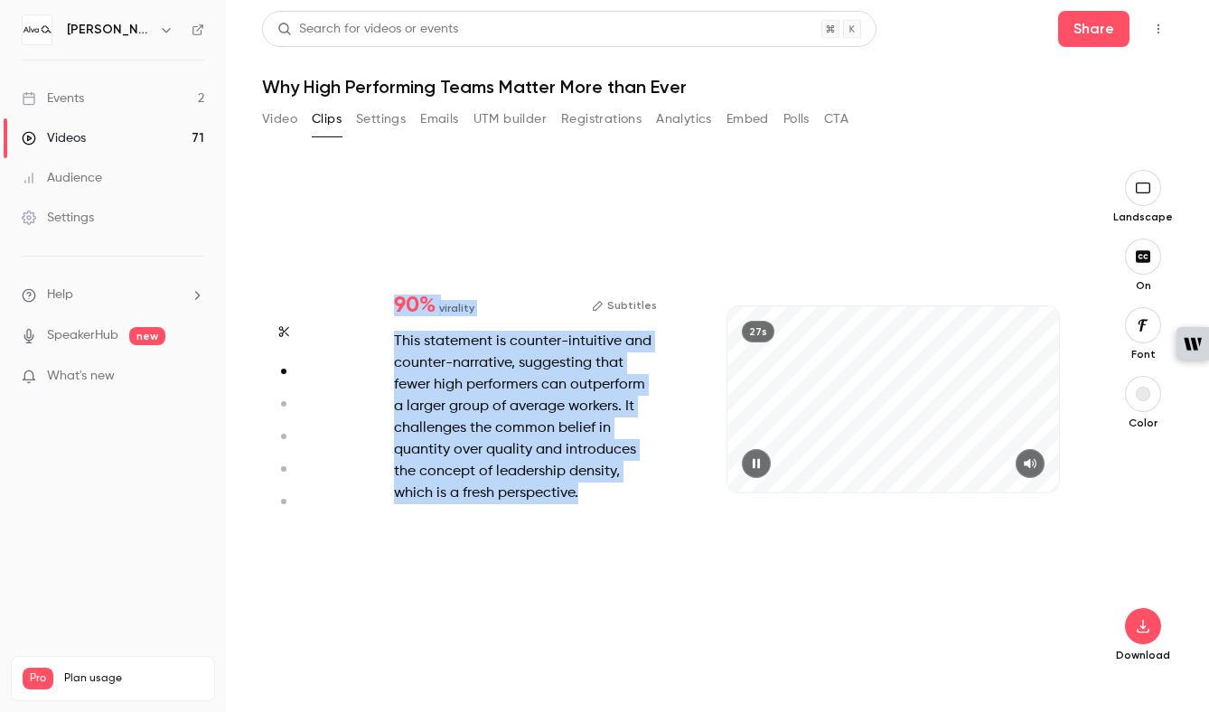
scroll to position [510, 0]
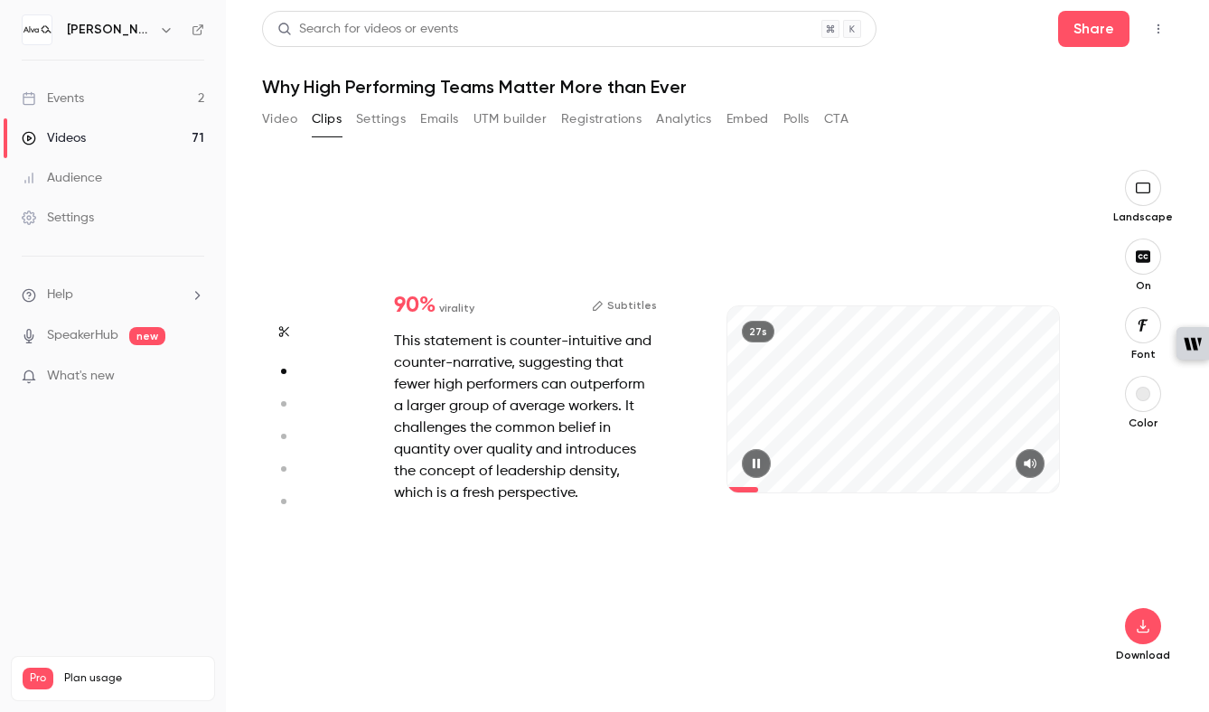
drag, startPoint x: 365, startPoint y: 205, endPoint x: 556, endPoint y: 239, distance: 193.6
type input "***"
type input "*"
type input "***"
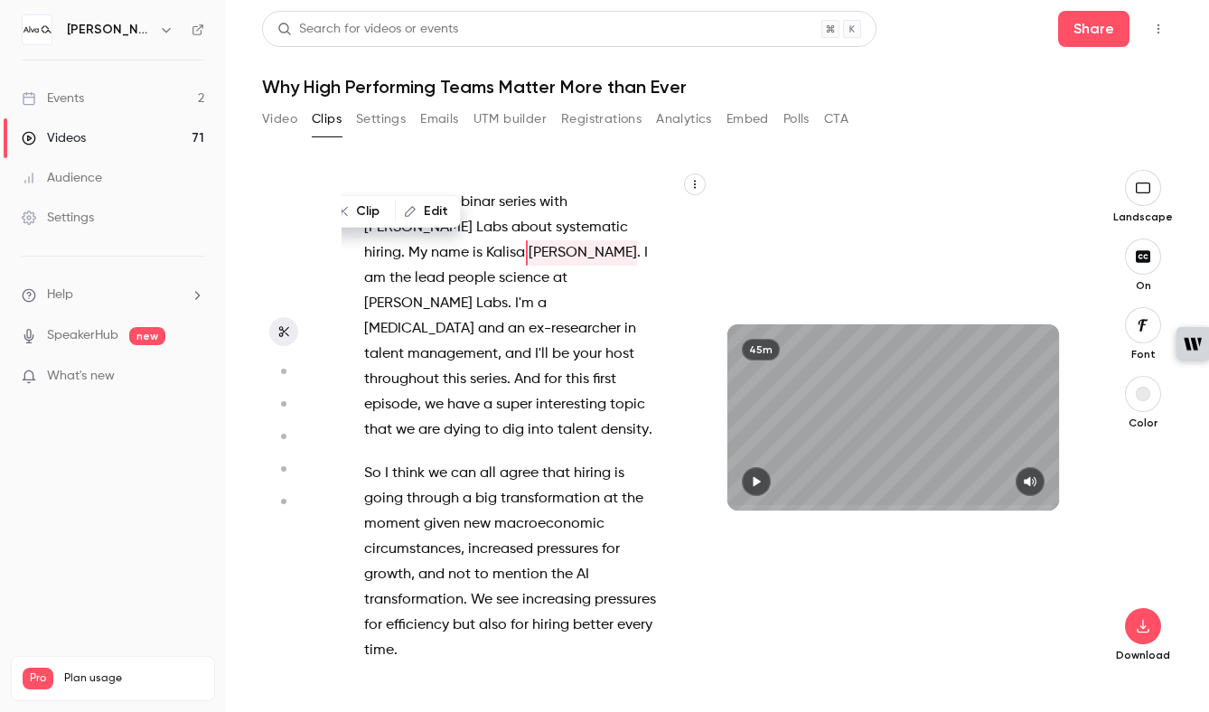
type input "*"
click at [263, 558] on aside at bounding box center [283, 441] width 43 height 542
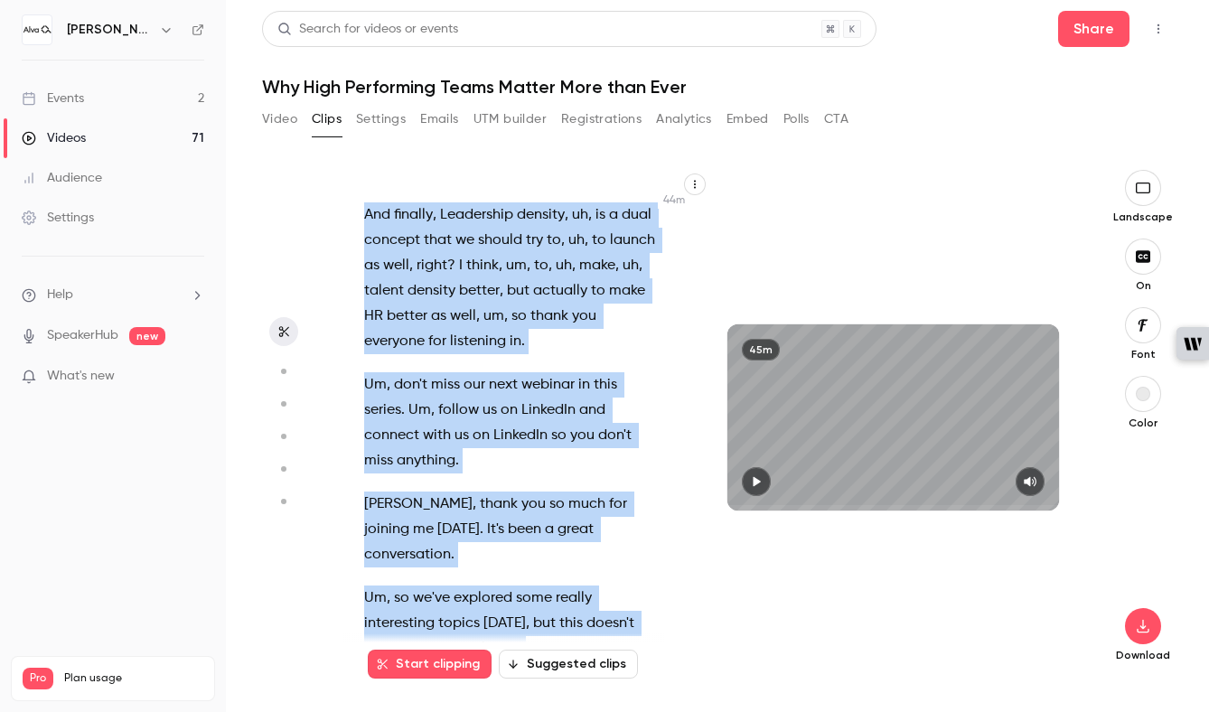
scroll to position [29583, 0]
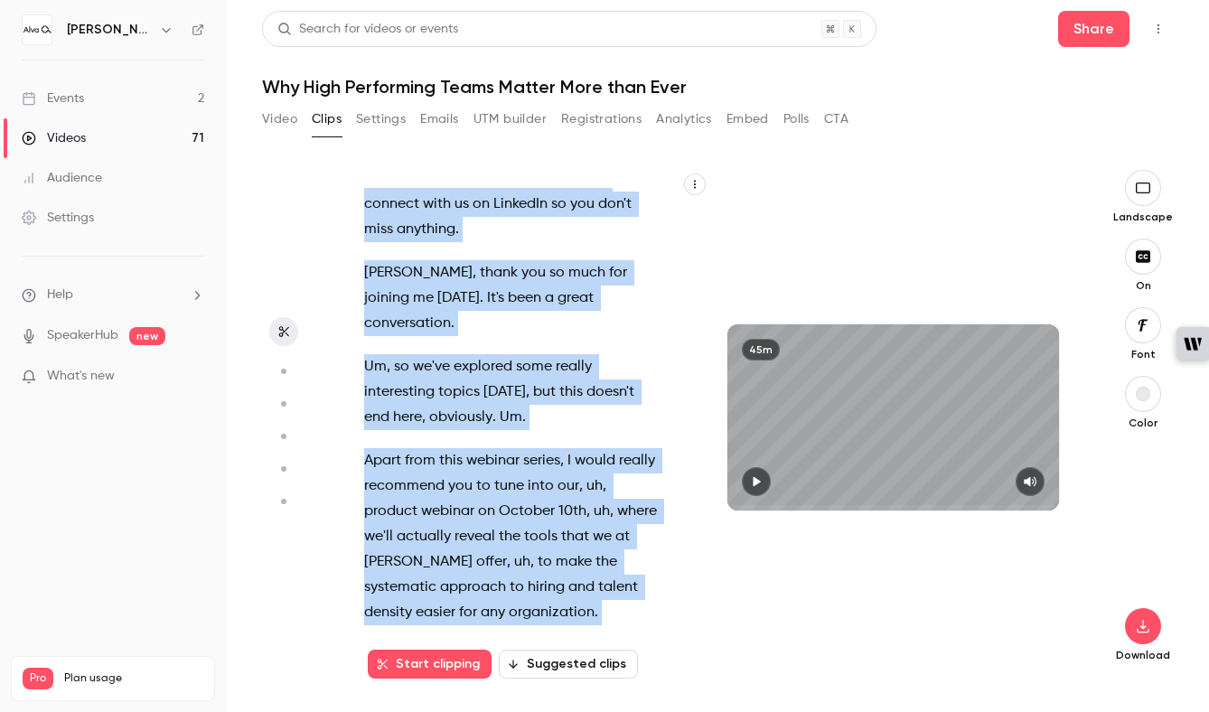
drag, startPoint x: 363, startPoint y: 200, endPoint x: 512, endPoint y: 601, distance: 428.0
click at [512, 601] on div "To this new webinar series with [PERSON_NAME] Labs about systematic hiring . My…" at bounding box center [521, 426] width 359 height 477
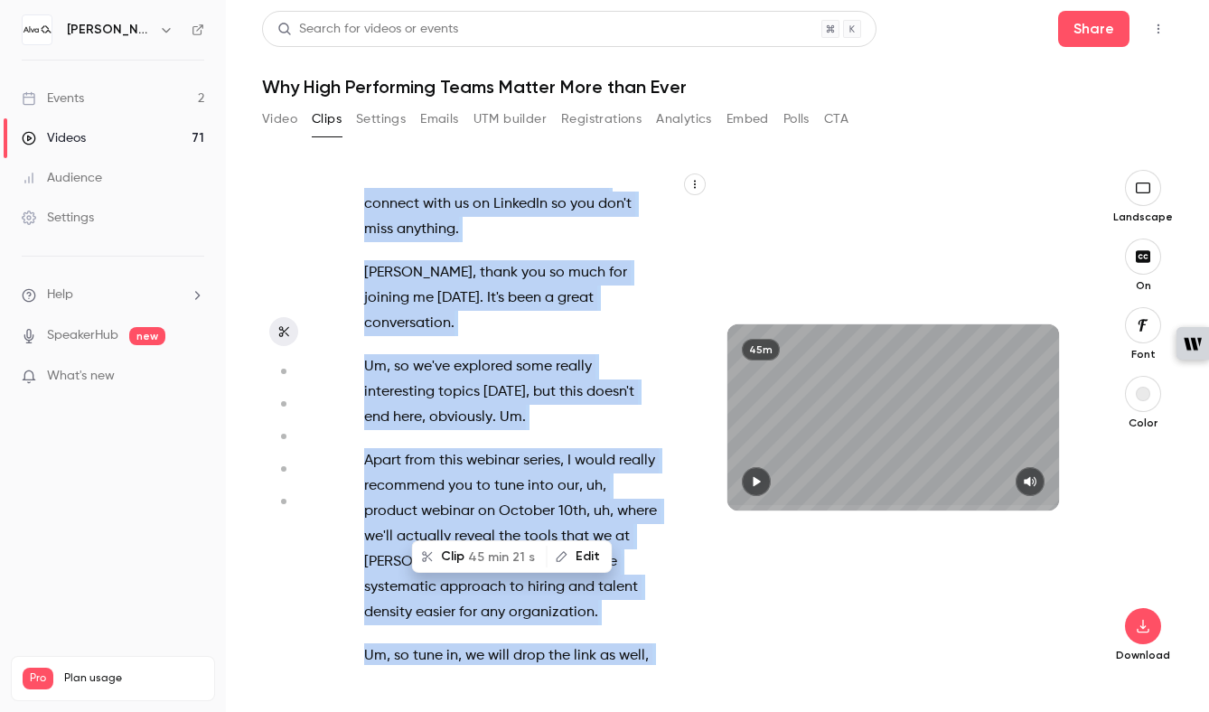
type input "*"
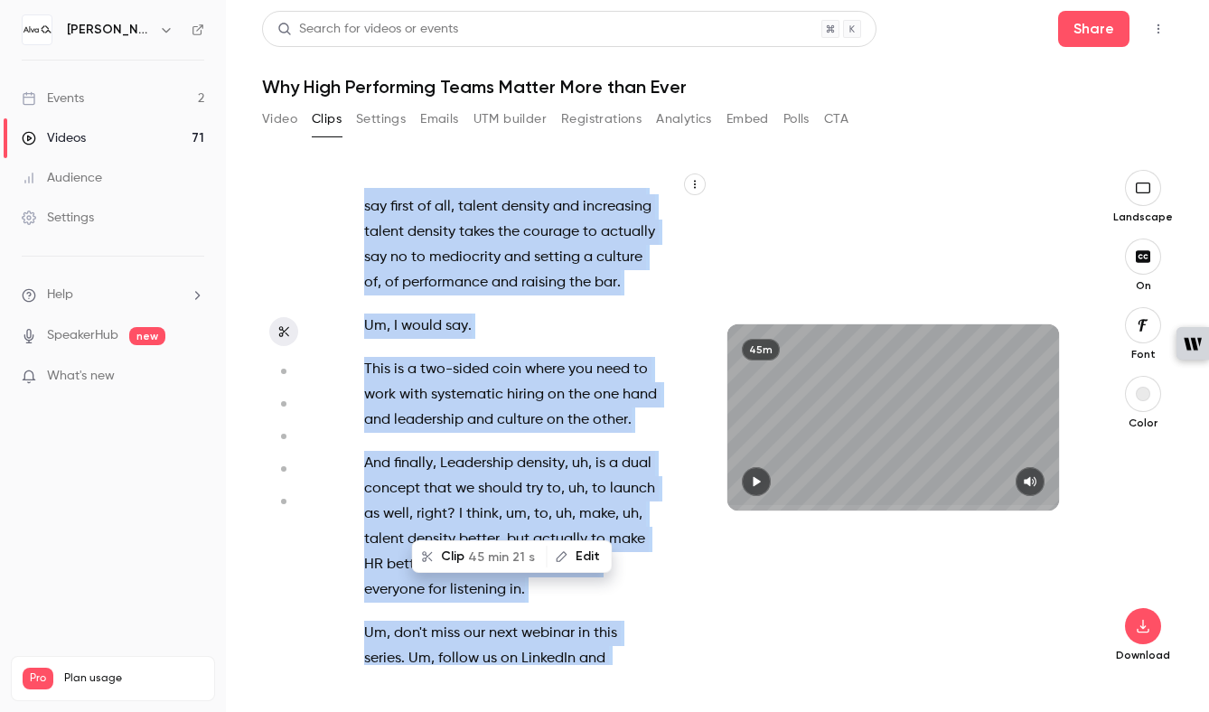
copy div "To this new webinar series with [PERSON_NAME] Labs about systematic hiring . My…"
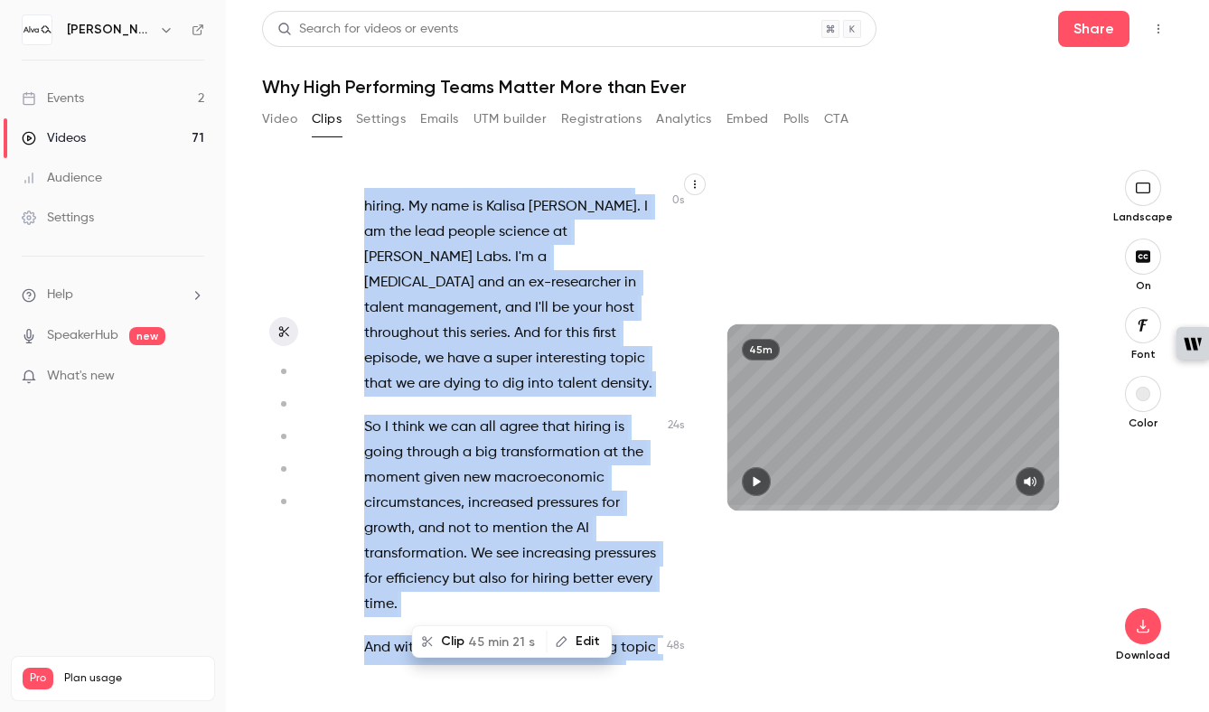
scroll to position [0, 0]
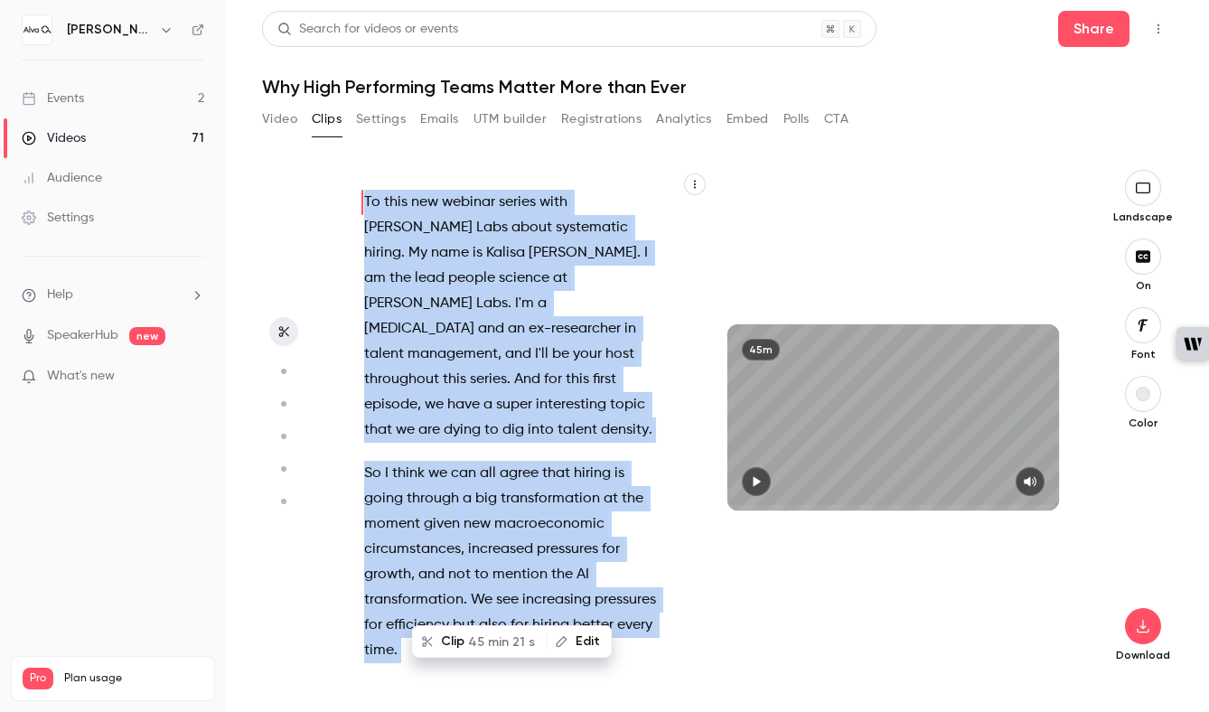
copy div "To this new webinar series with [PERSON_NAME] Labs about systematic hiring . My…"
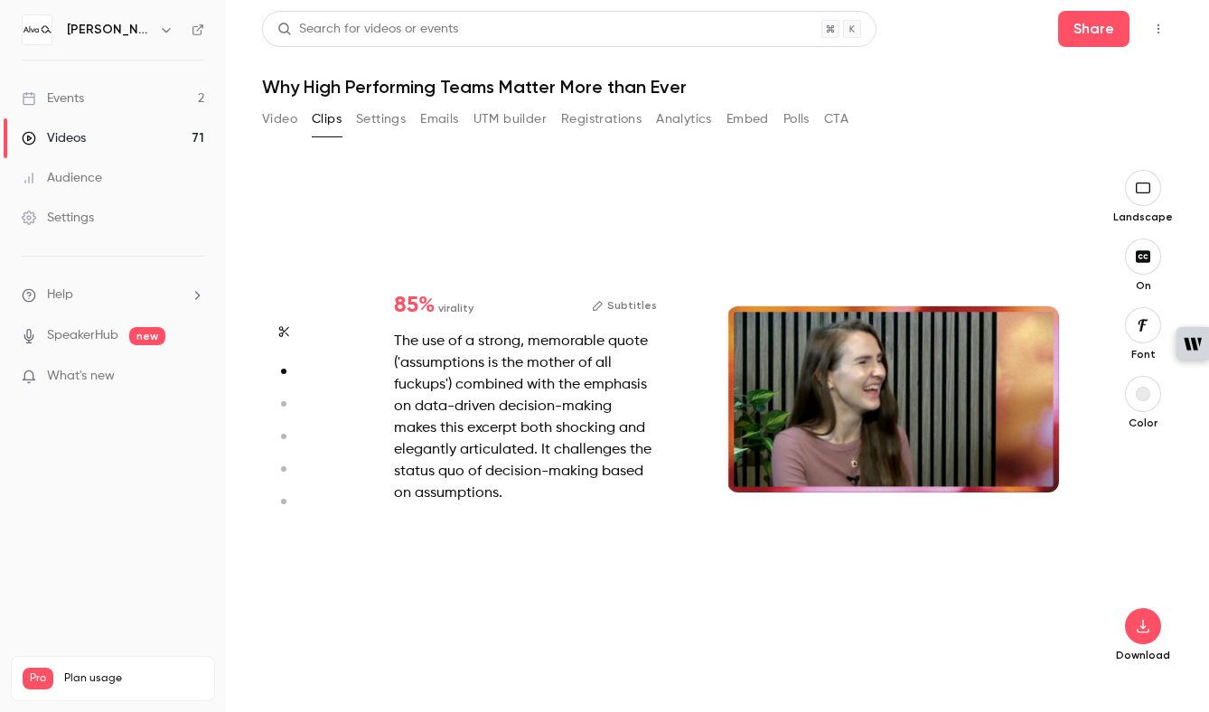
type input "*"
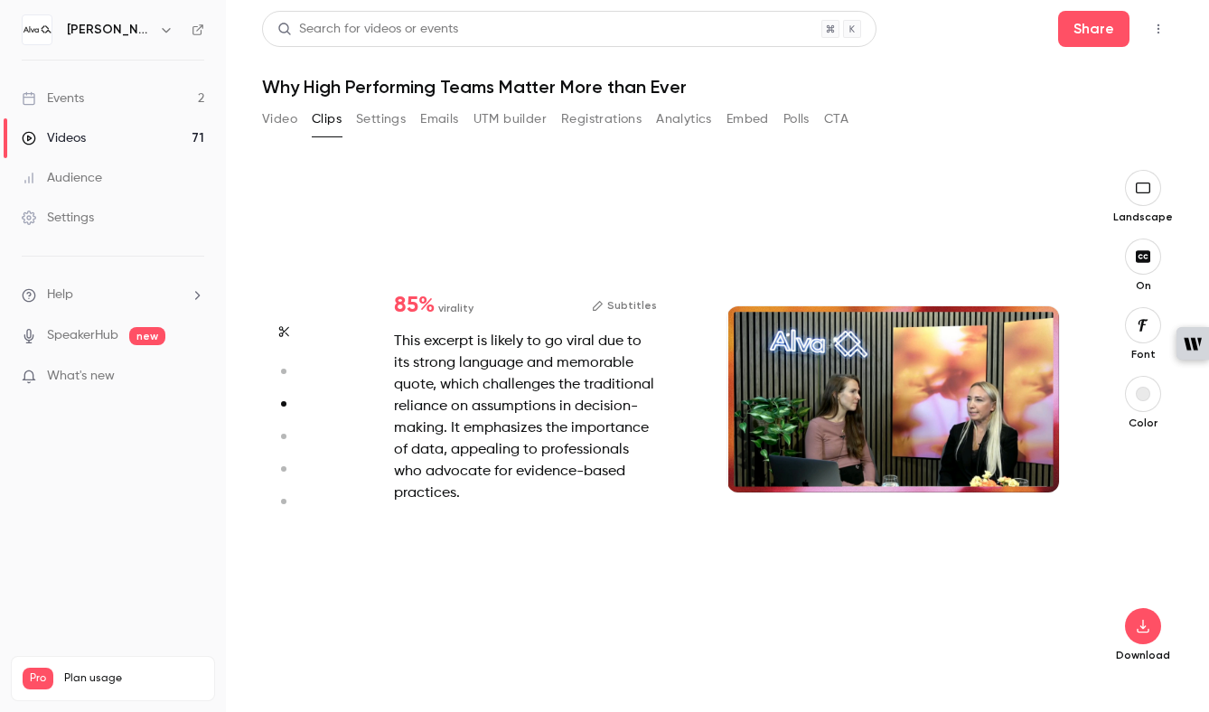
type input "*"
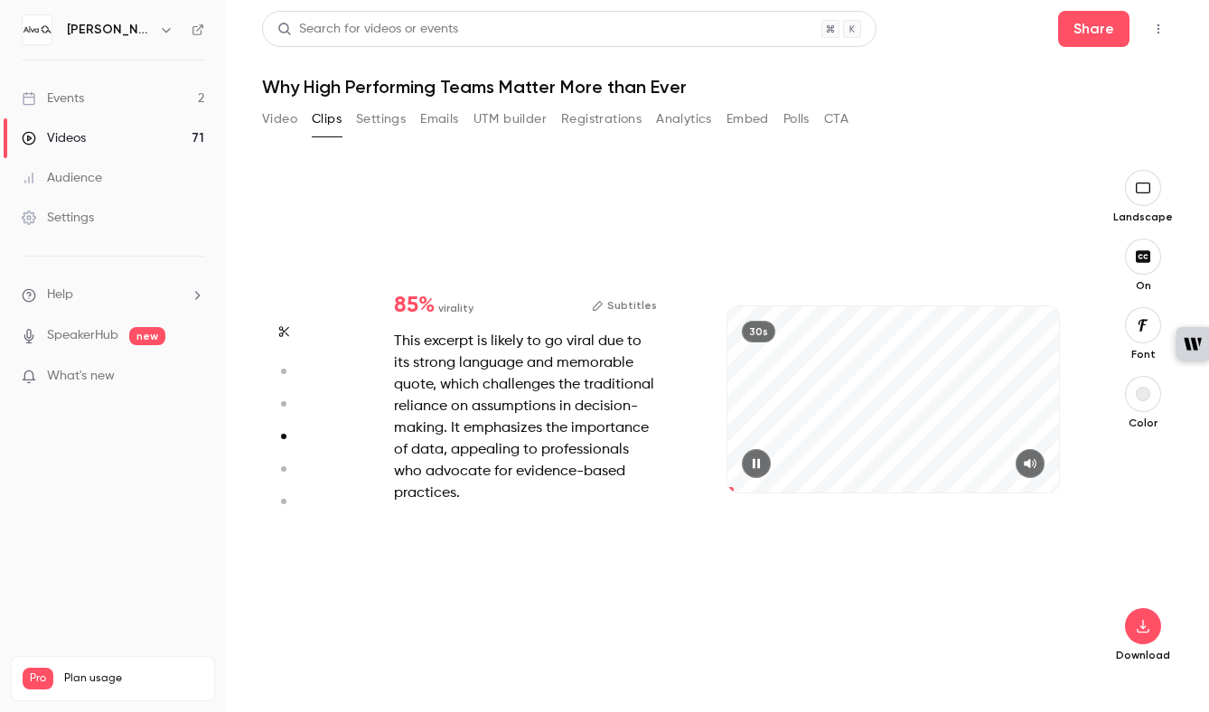
type input "*"
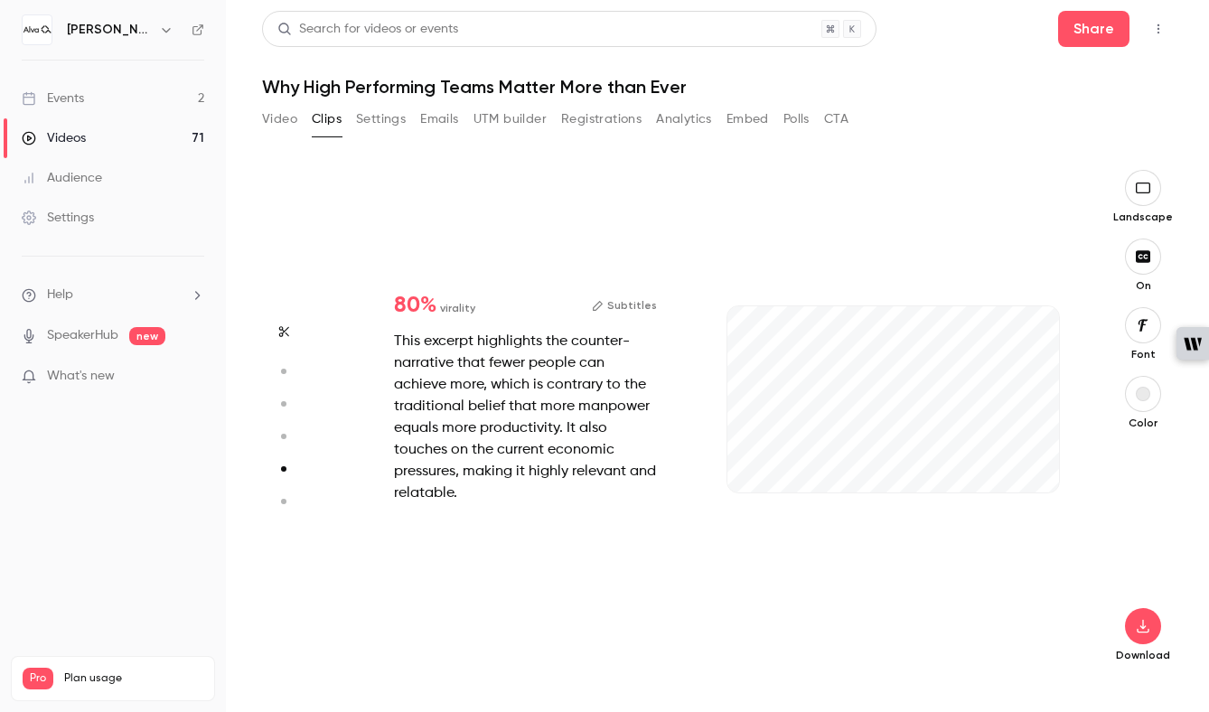
scroll to position [2039, 0]
click at [1023, 467] on button "button" at bounding box center [1030, 463] width 29 height 29
type input "*"
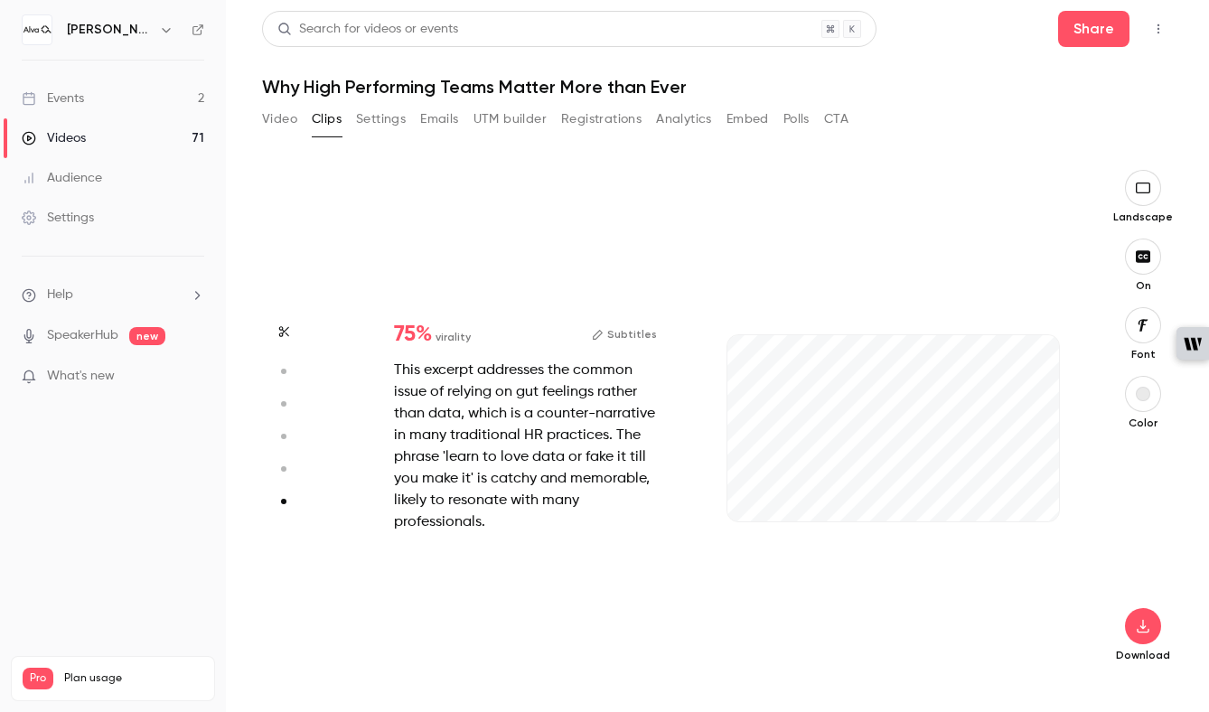
scroll to position [2519, 0]
click at [1031, 482] on button "button" at bounding box center [1030, 492] width 29 height 29
click at [1045, 566] on div "23s" at bounding box center [893, 446] width 368 height 495
click at [760, 489] on icon "button" at bounding box center [756, 493] width 7 height 10
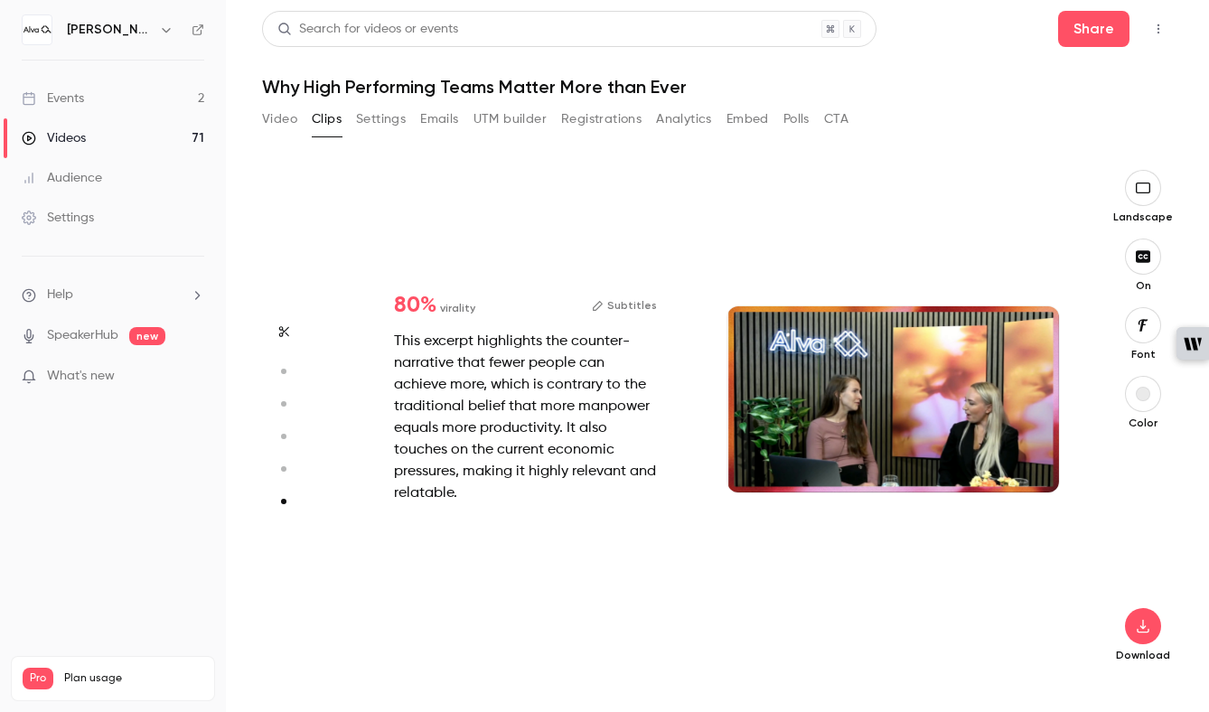
type input "*"
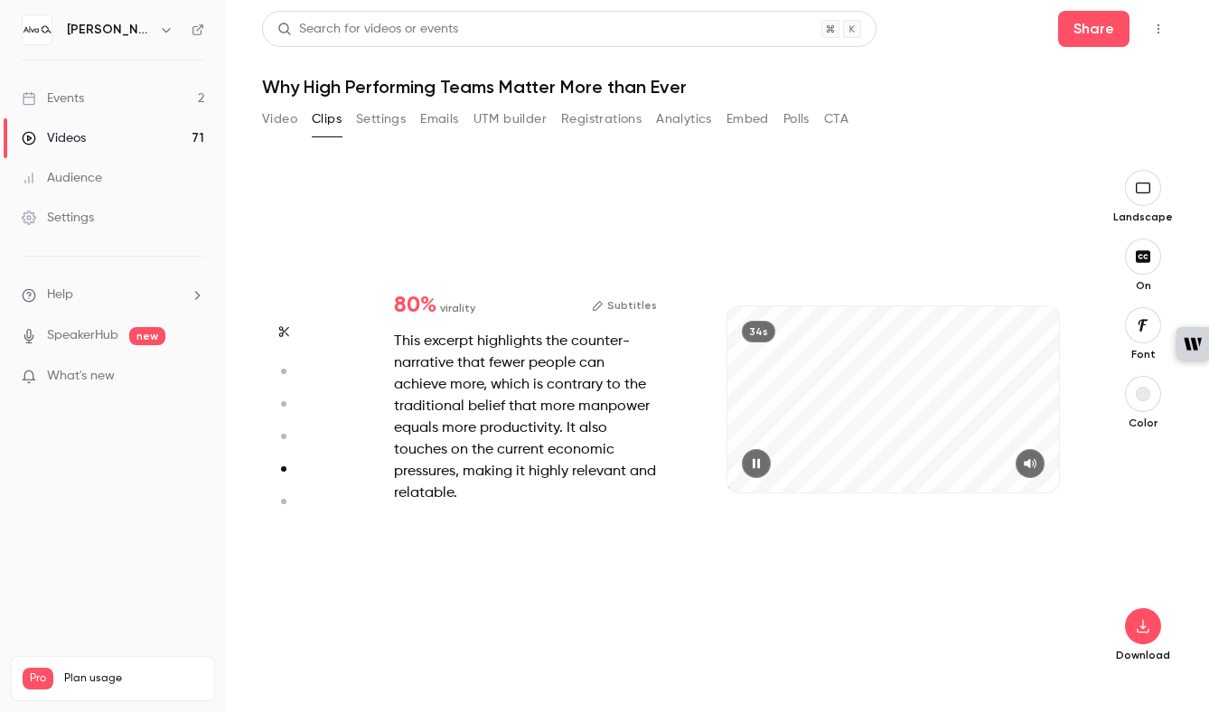
scroll to position [2039, 0]
click at [1037, 468] on icon "button" at bounding box center [1030, 463] width 14 height 13
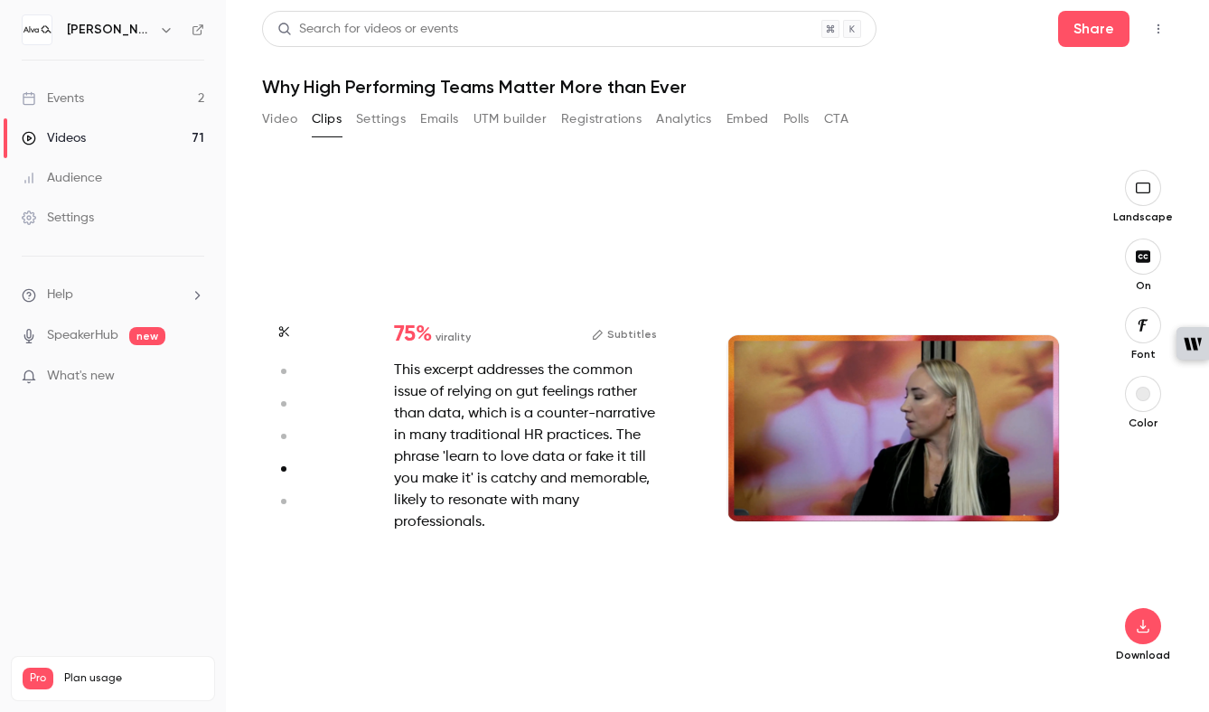
type input "*"
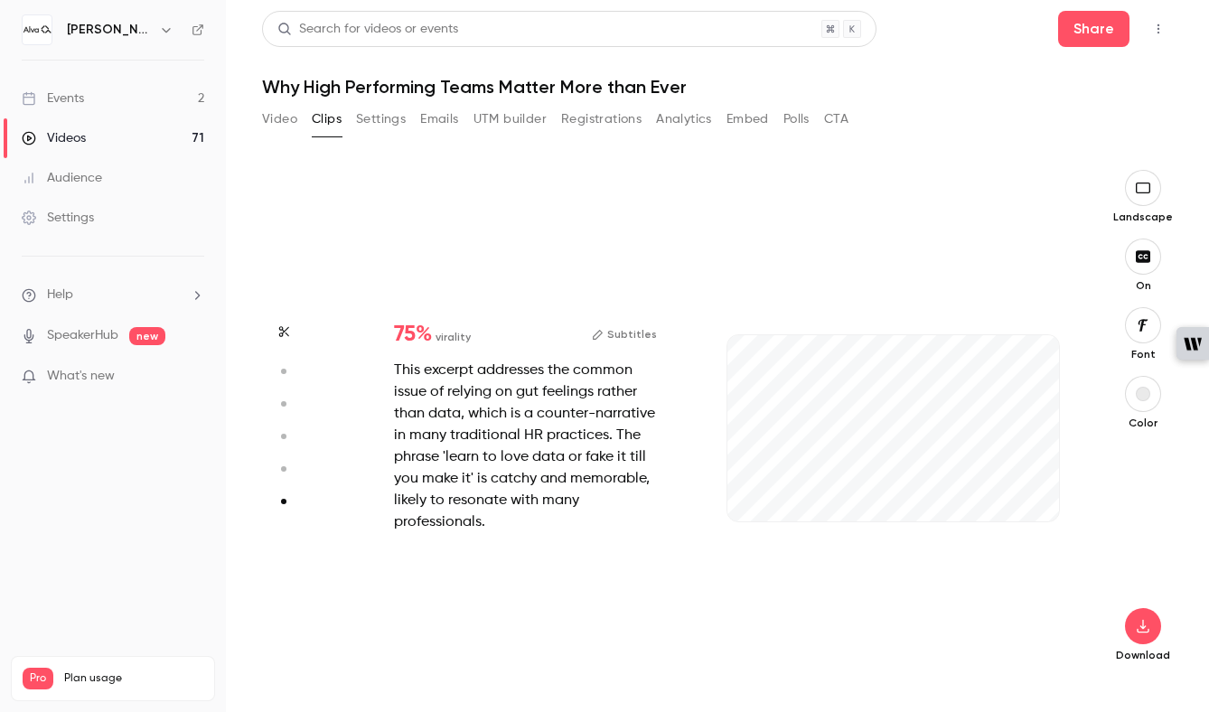
scroll to position [2519, 0]
type input "*"
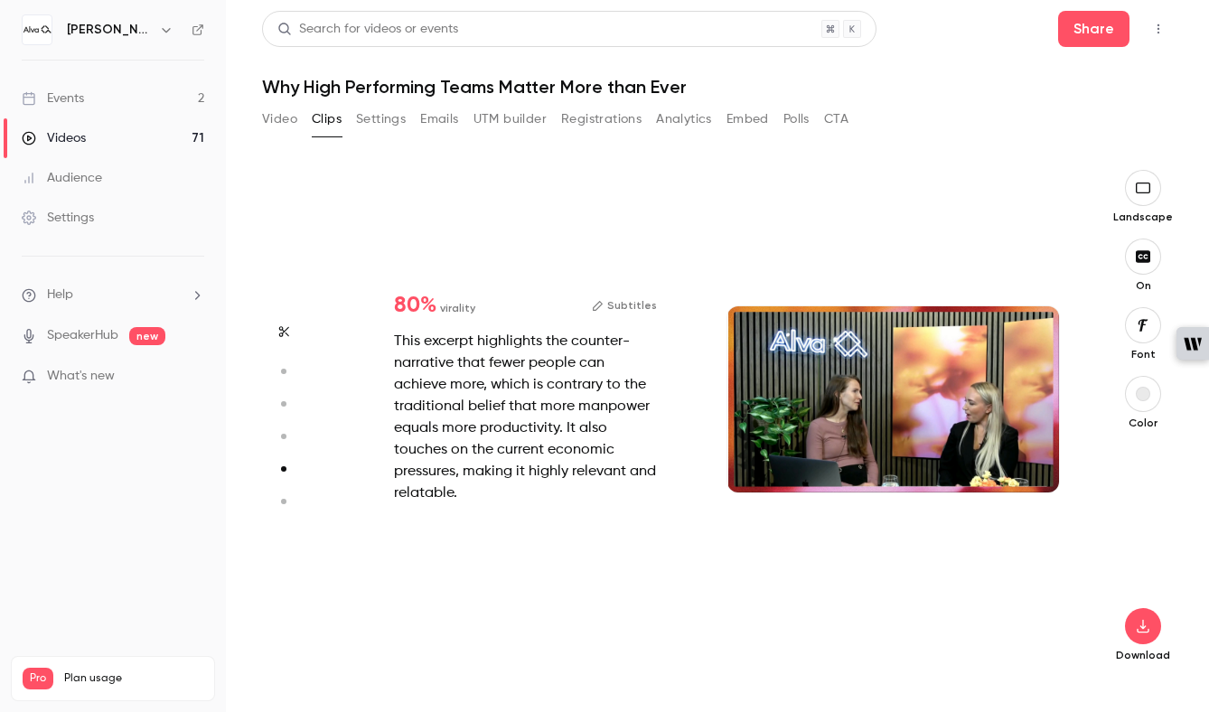
scroll to position [2039, 0]
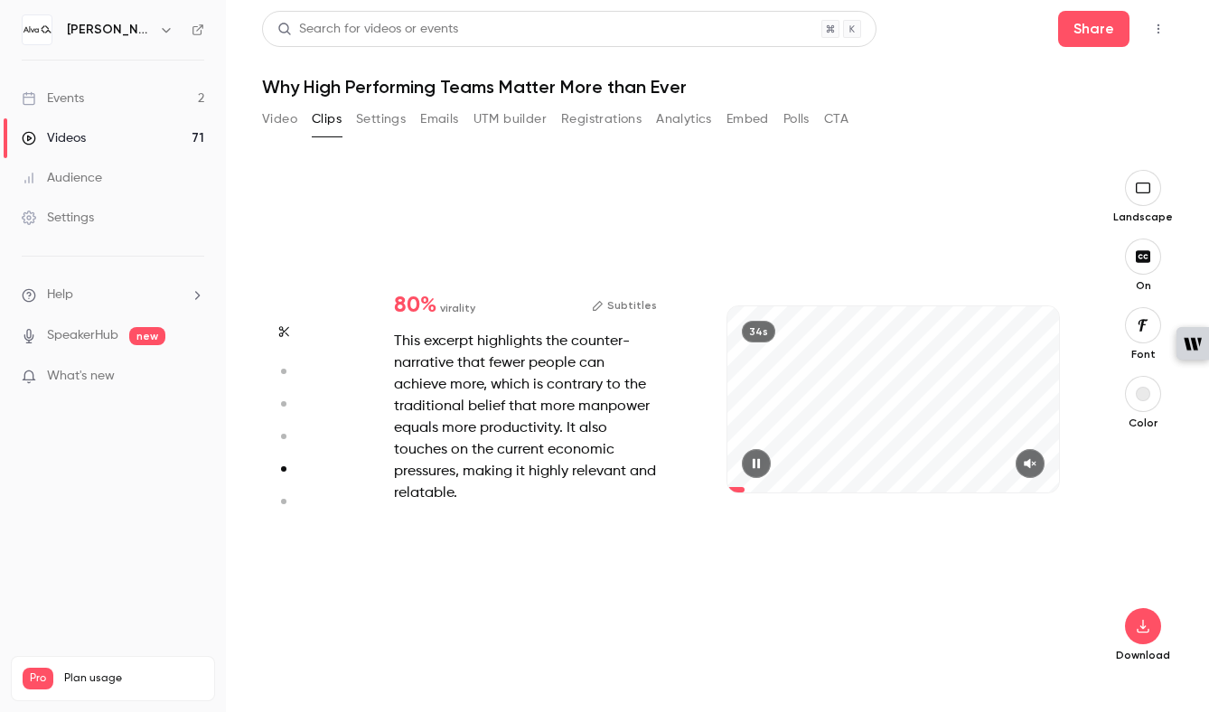
click at [1037, 462] on icon "button" at bounding box center [1030, 463] width 14 height 13
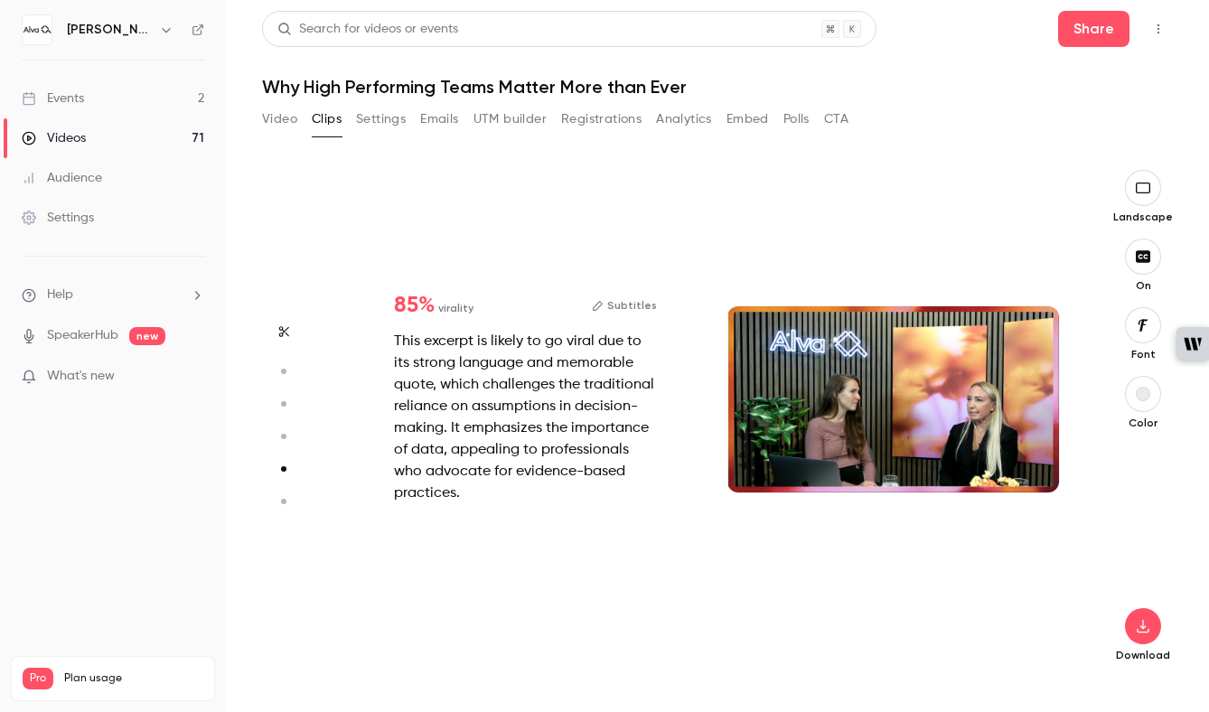
type input "*"
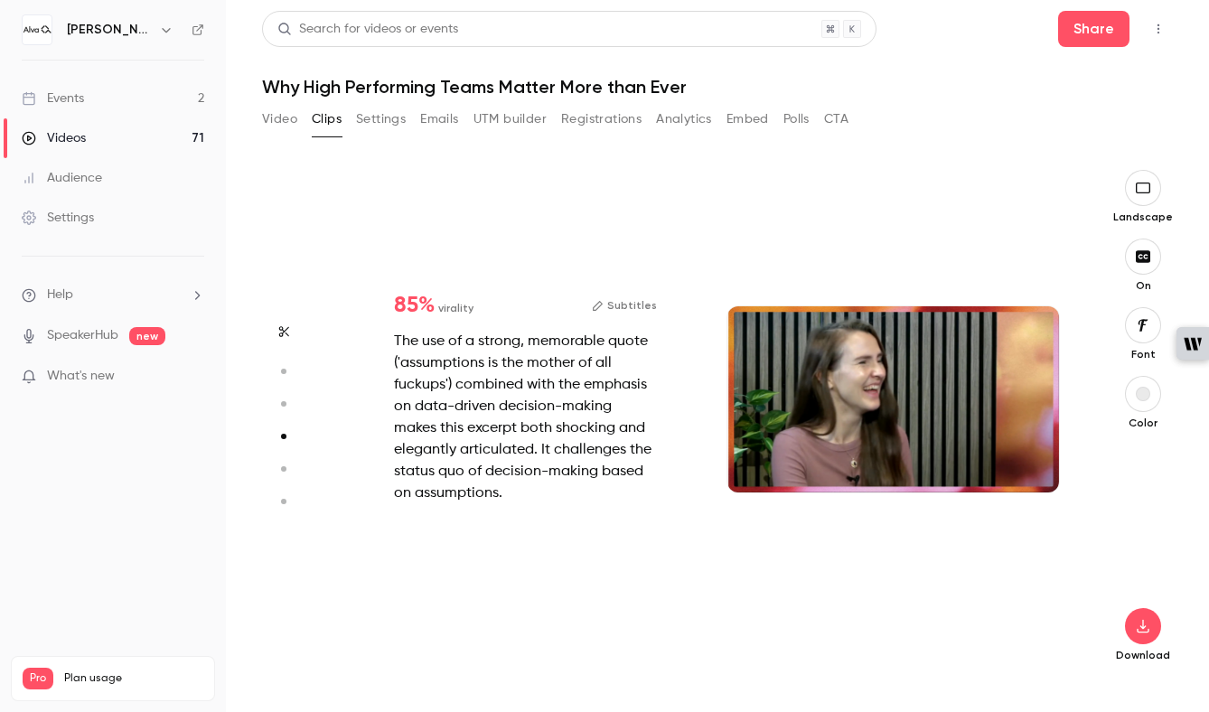
type input "*"
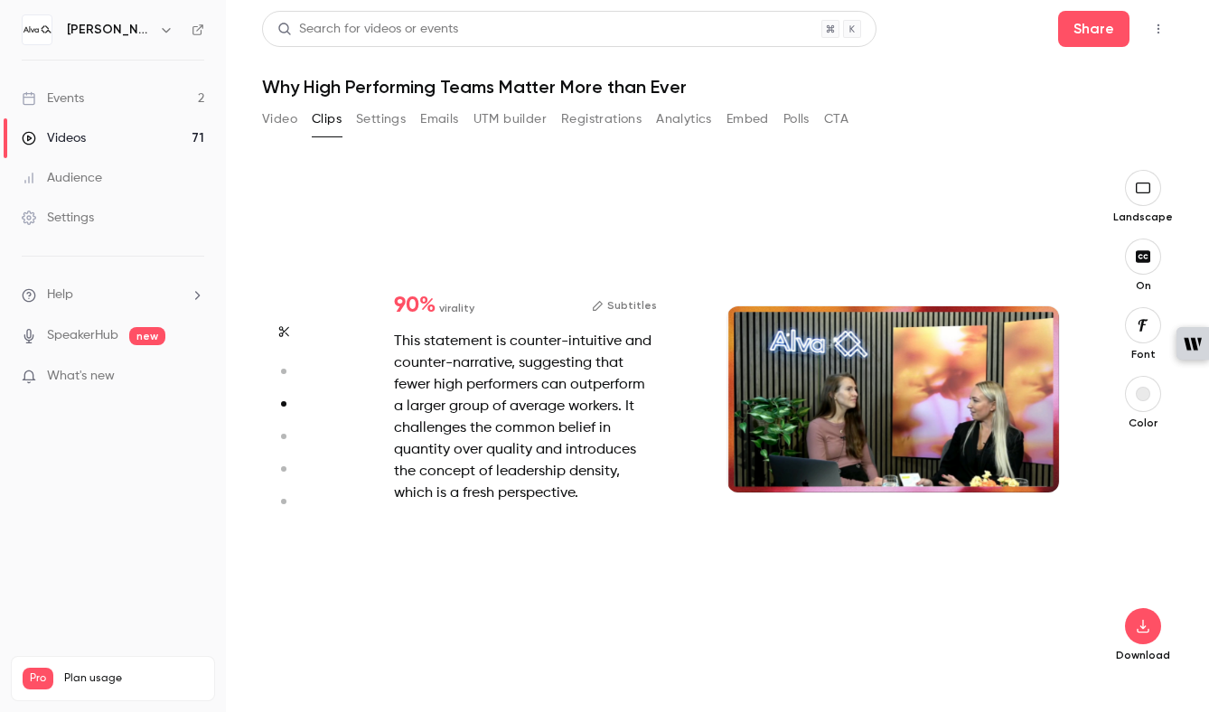
type input "*"
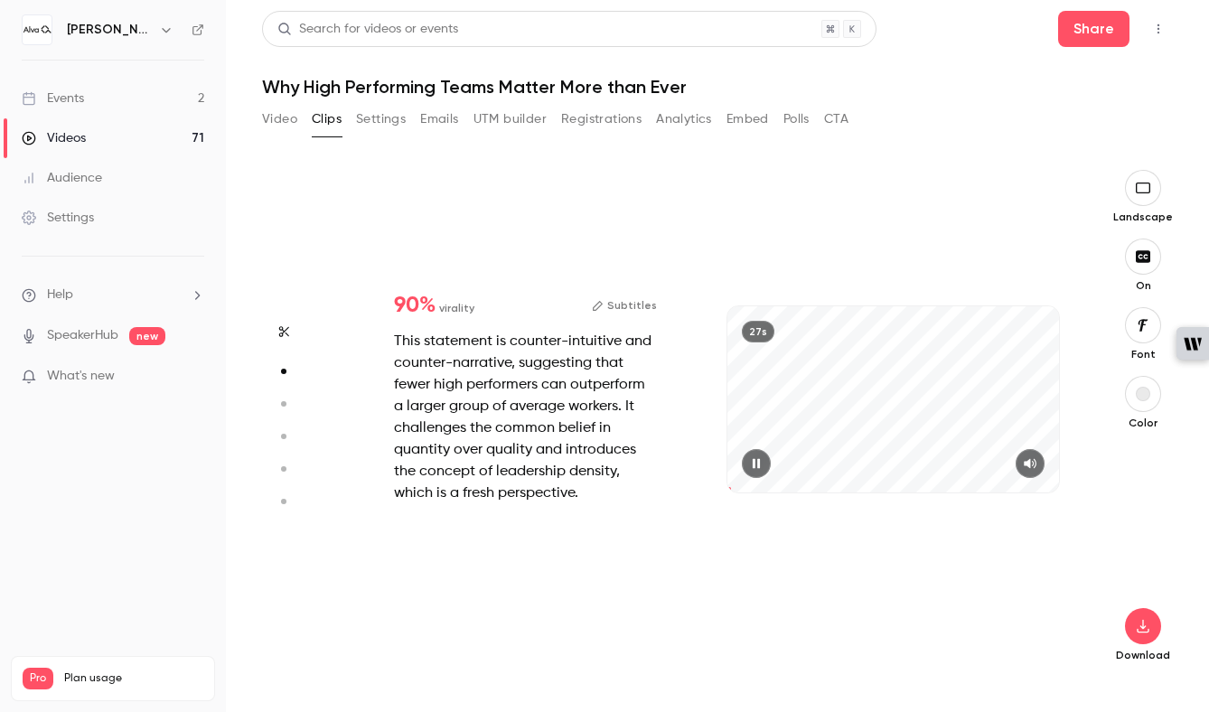
scroll to position [510, 0]
click at [750, 464] on icon "button" at bounding box center [756, 463] width 14 height 13
type input "*"
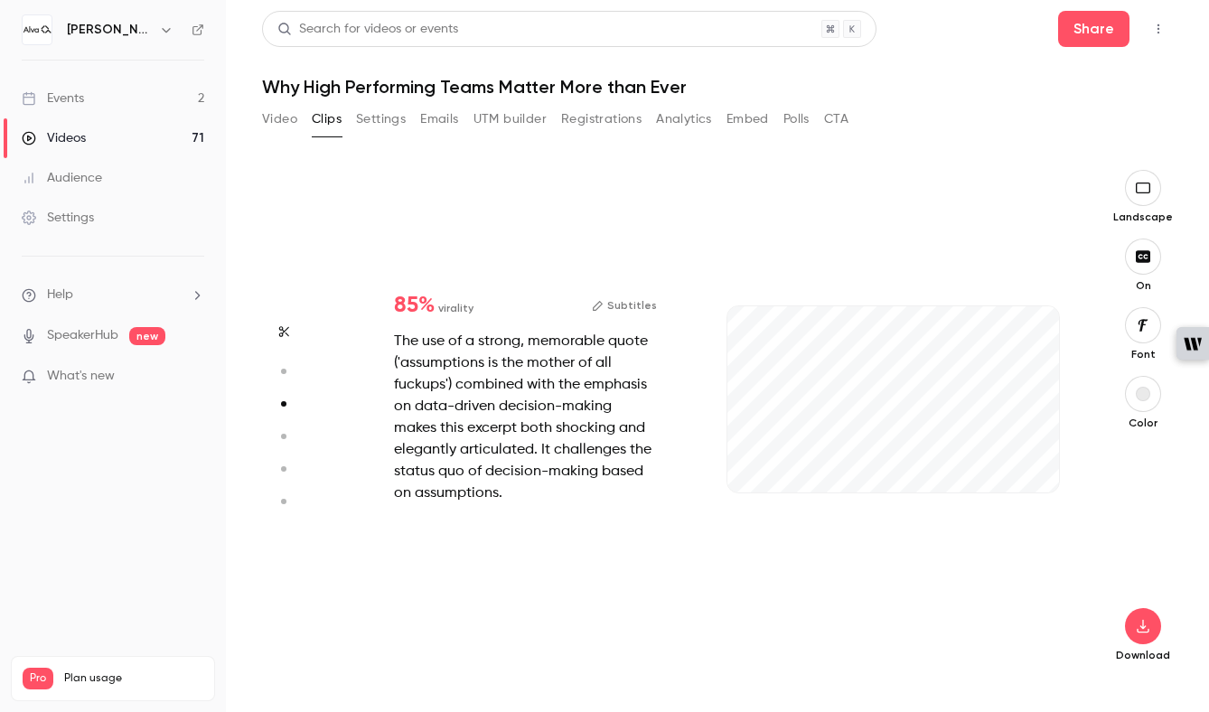
type input "*"
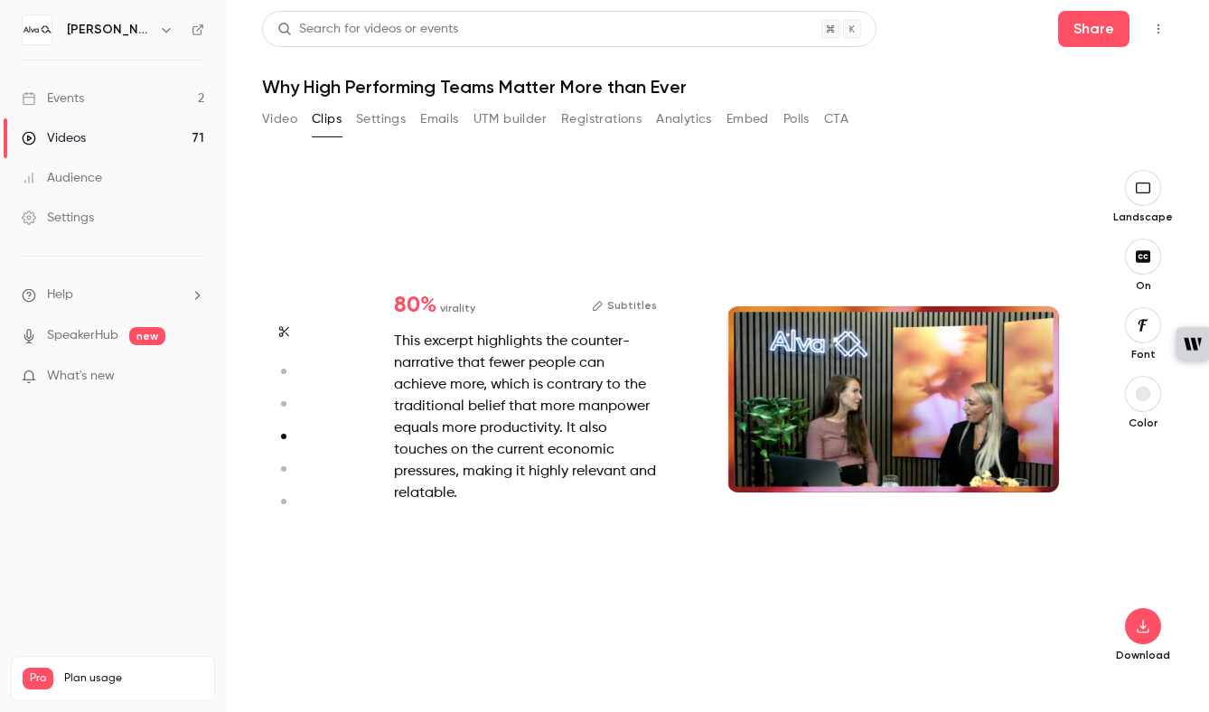
type input "*"
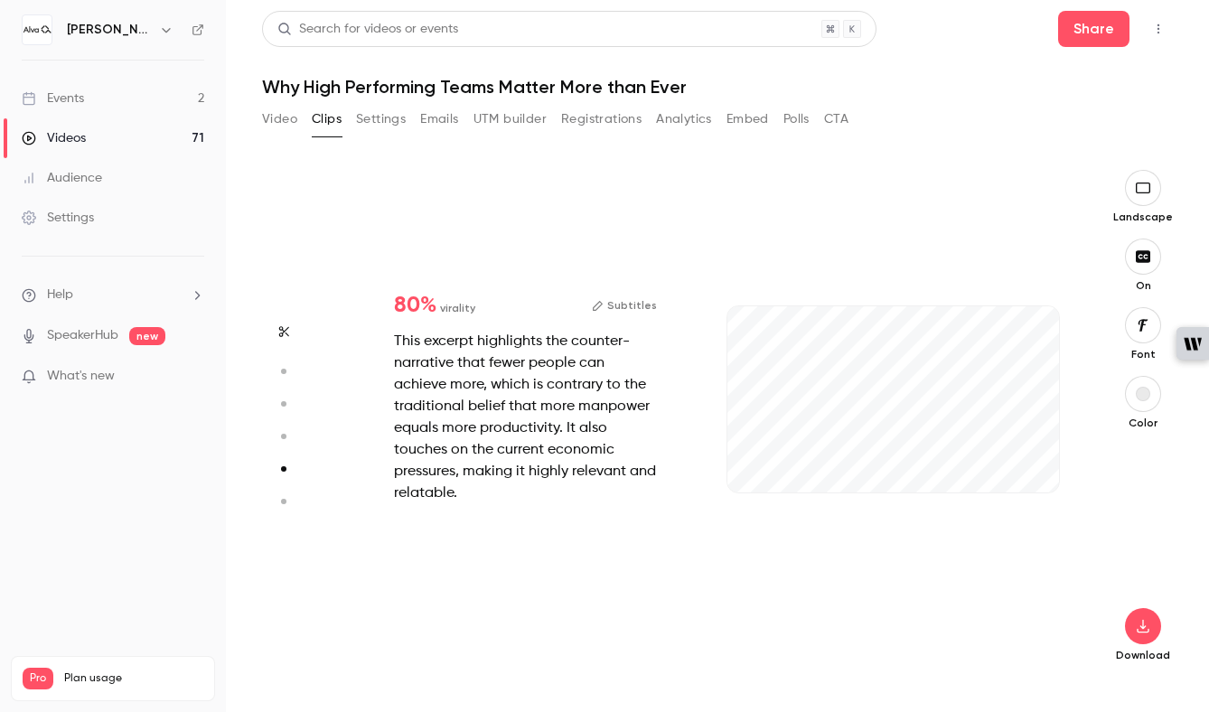
scroll to position [2039, 0]
click at [633, 303] on button "Subtitles" at bounding box center [624, 306] width 65 height 22
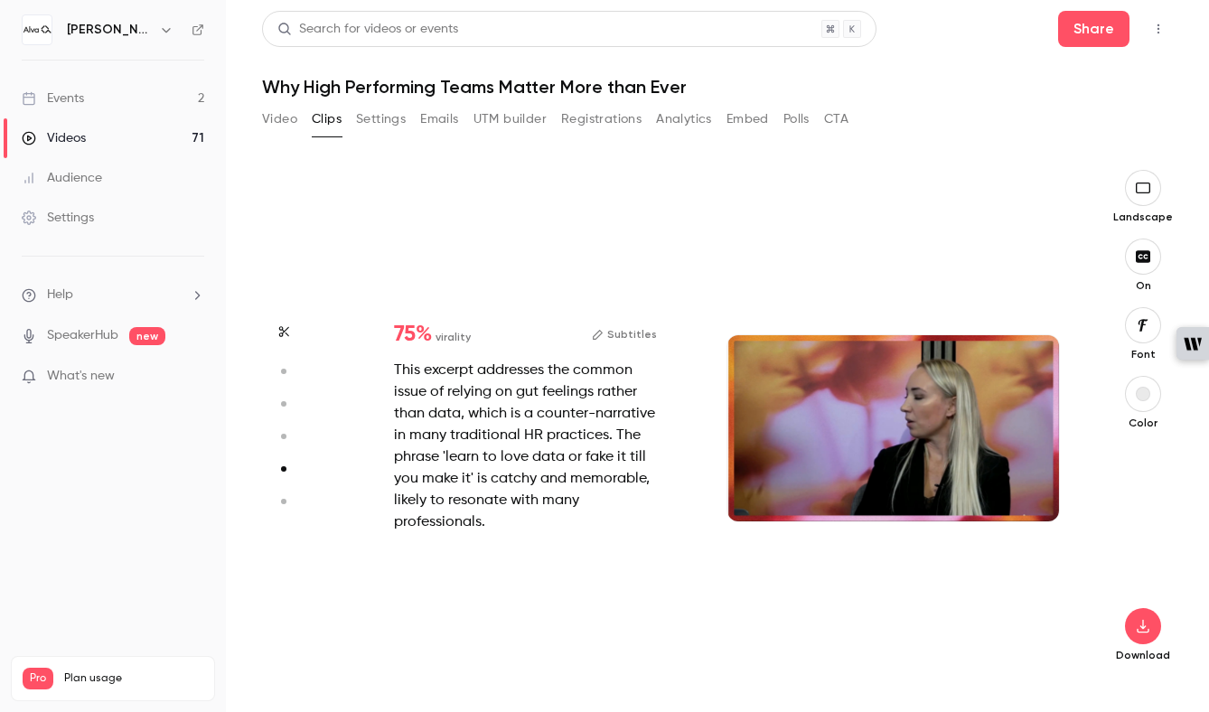
type input "*"
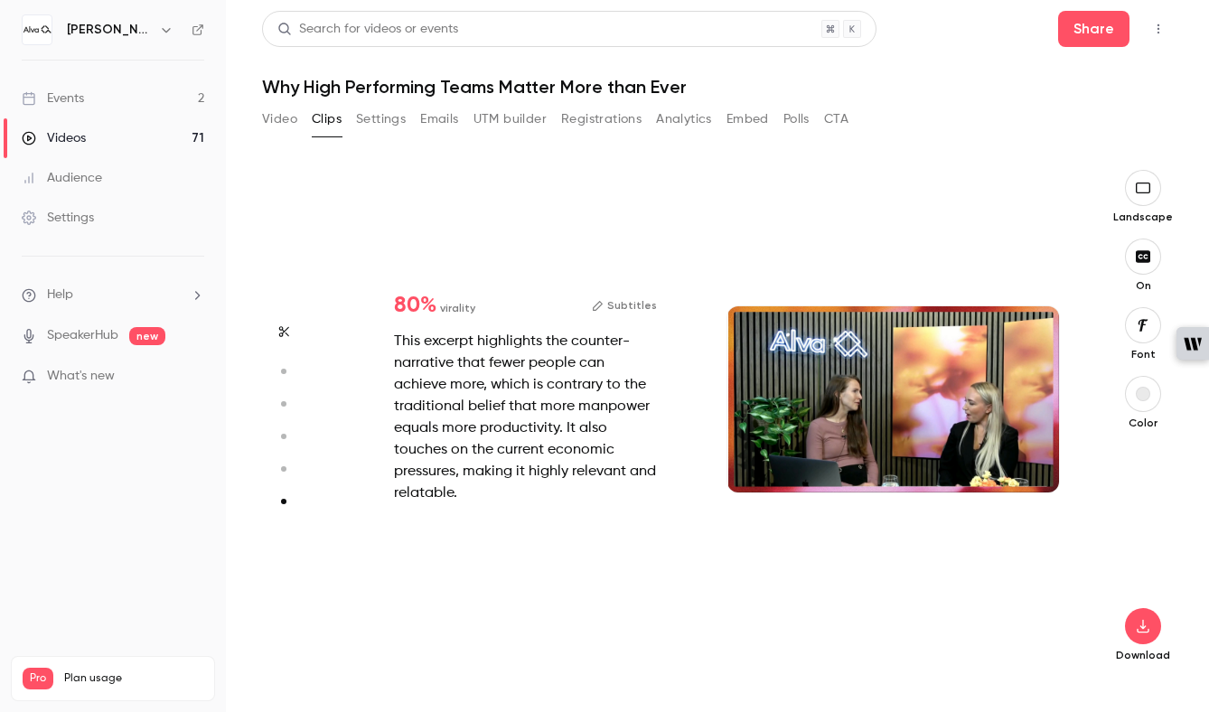
type input "*"
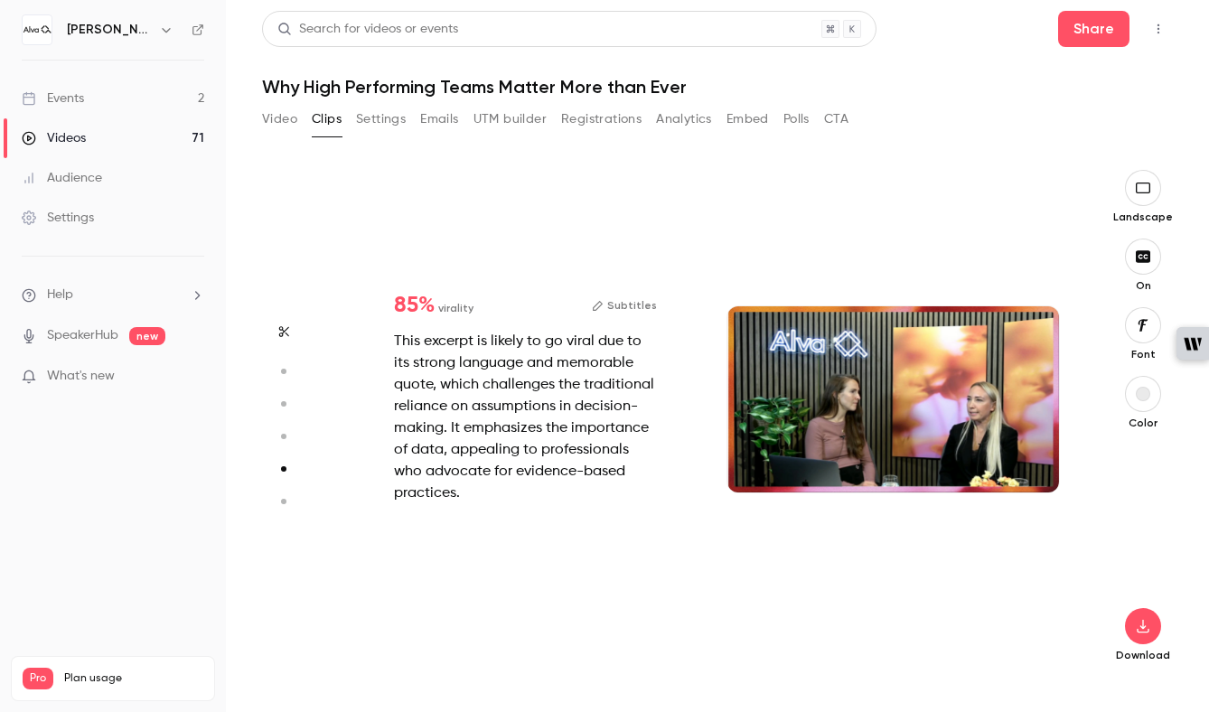
type input "*"
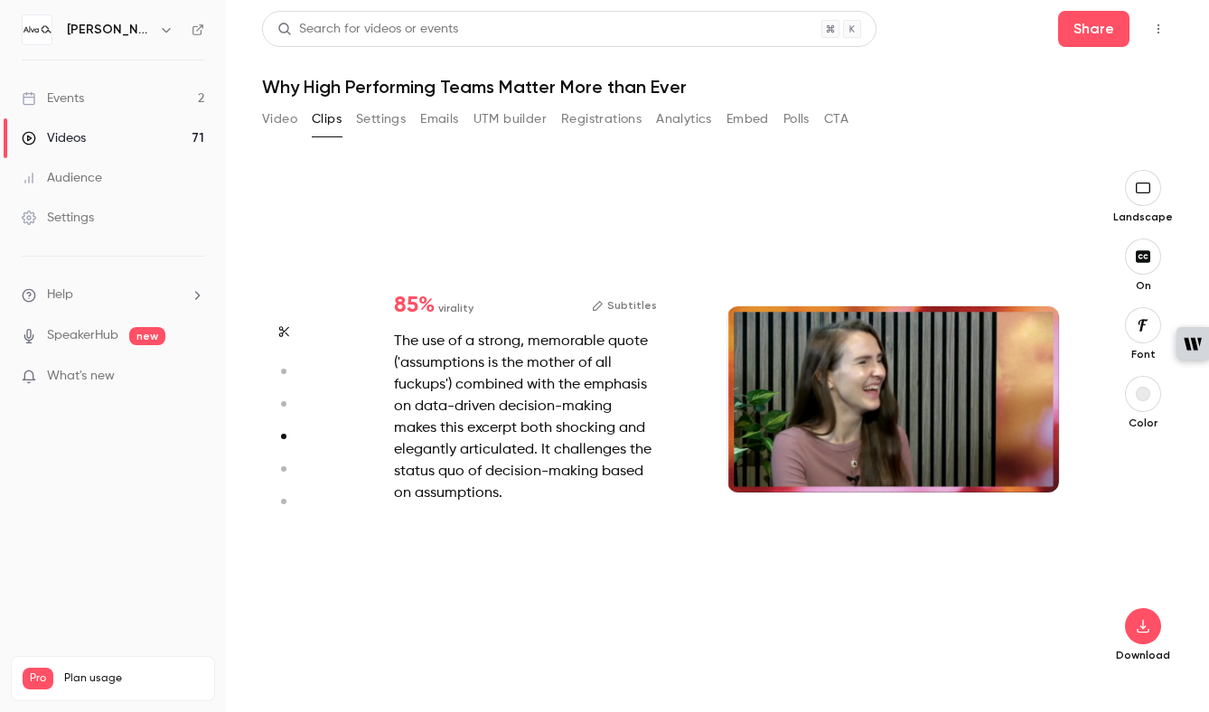
type input "*"
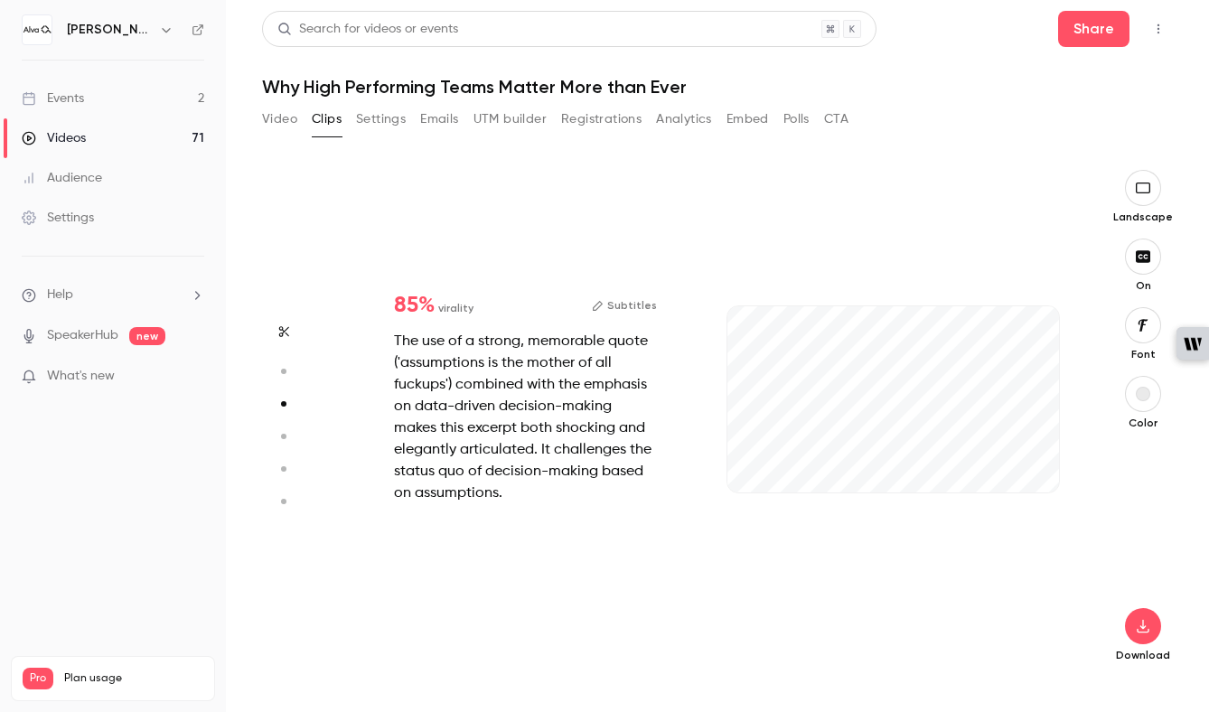
type input "*"
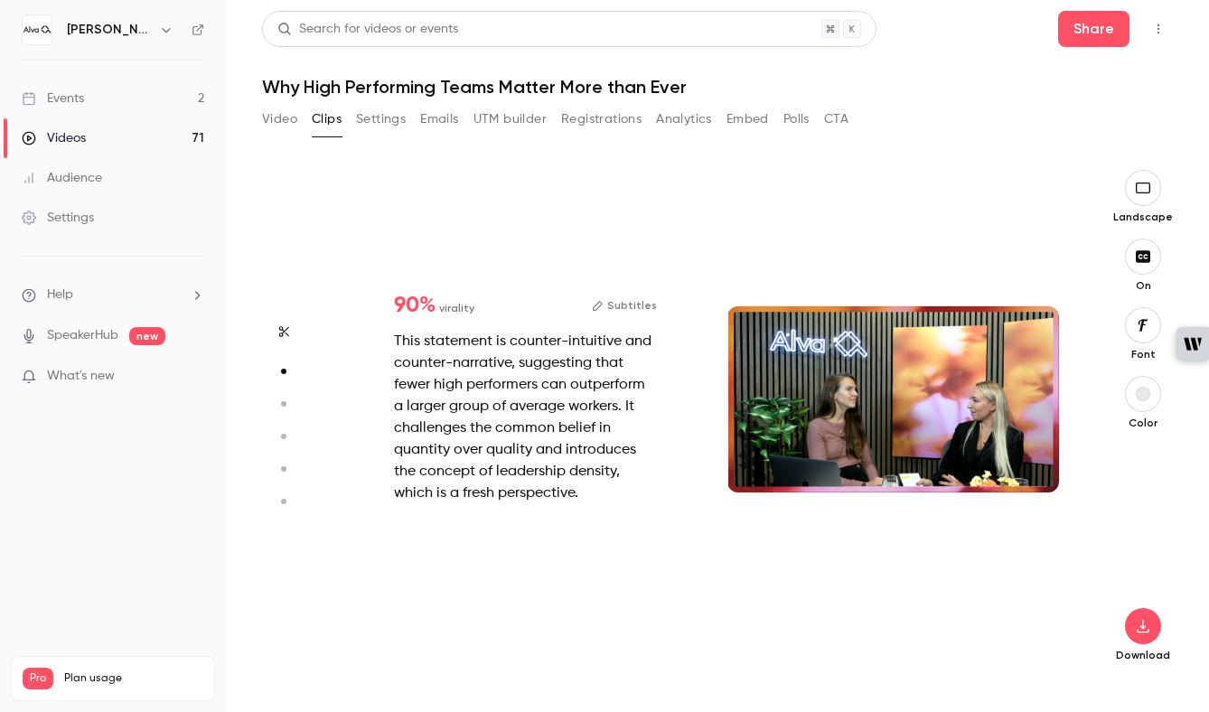
scroll to position [510, 0]
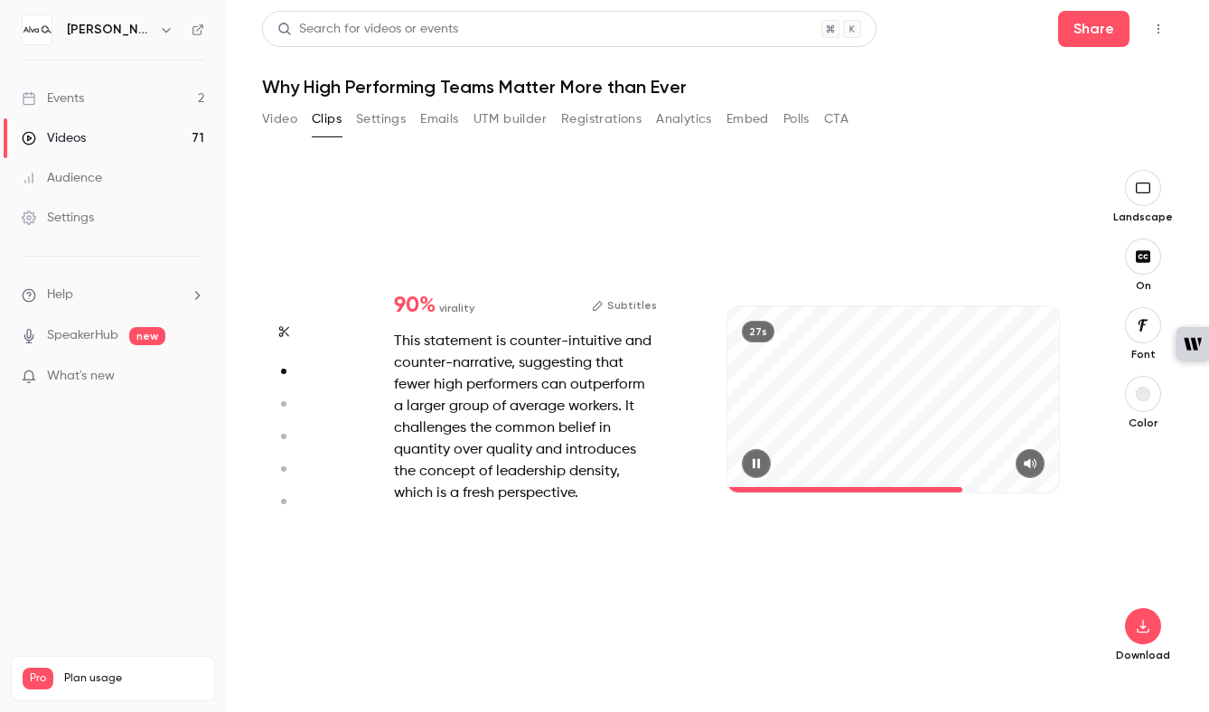
click at [751, 464] on icon "button" at bounding box center [756, 463] width 14 height 13
type input "****"
